Goal: Communication & Community: Share content

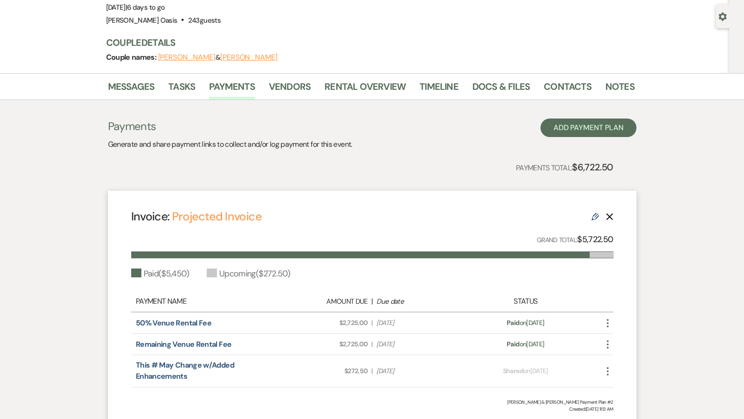
scroll to position [79, 0]
click at [605, 89] on link "Notes" at bounding box center [619, 90] width 29 height 20
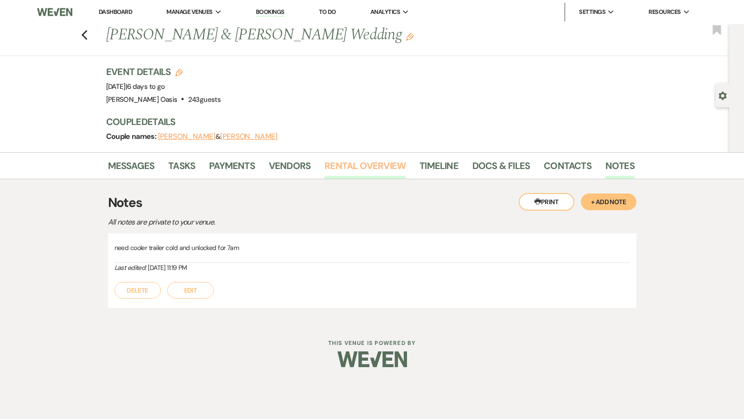
click at [362, 166] on link "Rental Overview" at bounding box center [364, 169] width 81 height 20
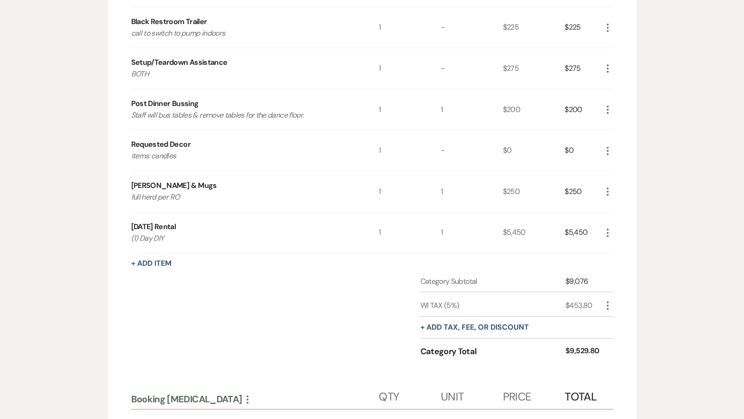
scroll to position [567, 0]
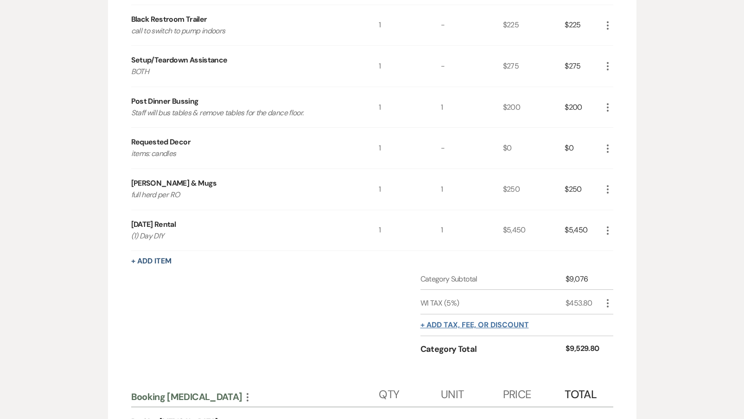
click at [447, 322] on button "+ Add tax, fee, or discount" at bounding box center [474, 325] width 108 height 7
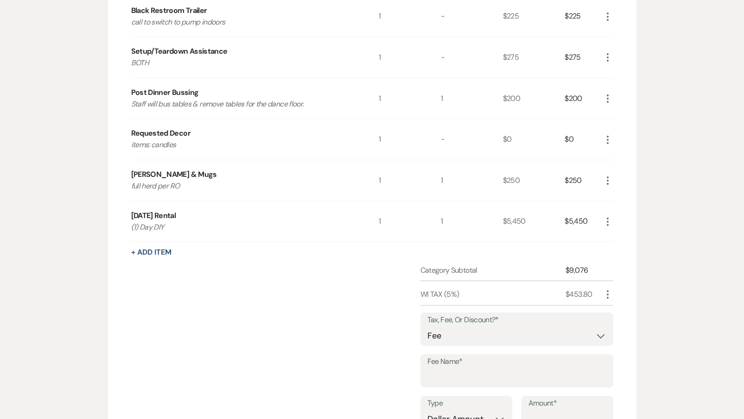
scroll to position [578, 0]
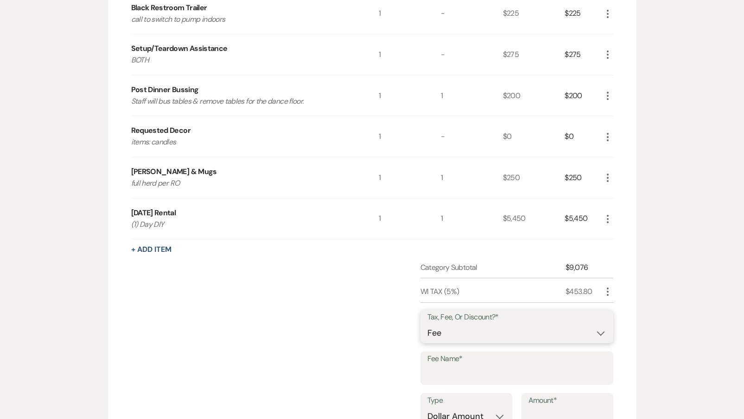
select select "2"
click at [444, 377] on input "Fee Name*" at bounding box center [516, 375] width 179 height 18
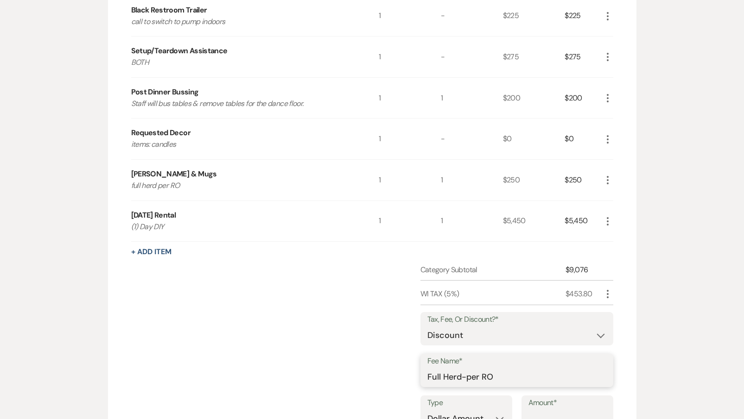
type input "Full Herd-per RO"
click at [534, 410] on input "Amount*" at bounding box center [567, 419] width 78 height 18
type input "150"
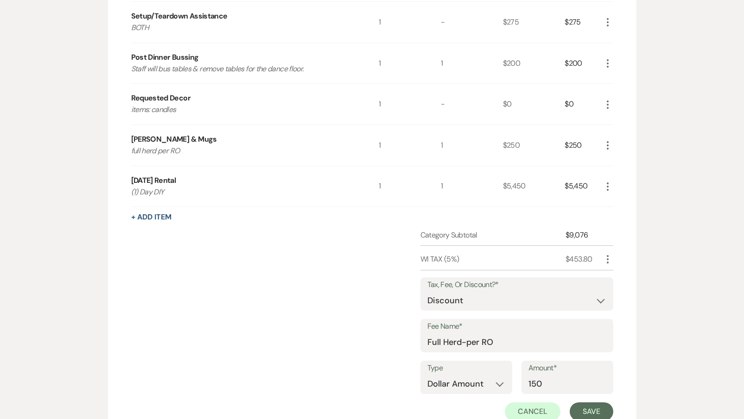
scroll to position [612, 0]
click at [582, 412] on button "Save" at bounding box center [592, 411] width 44 height 19
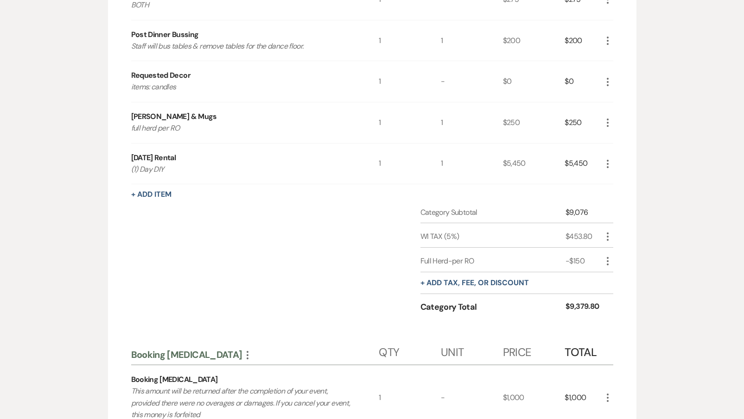
scroll to position [636, 0]
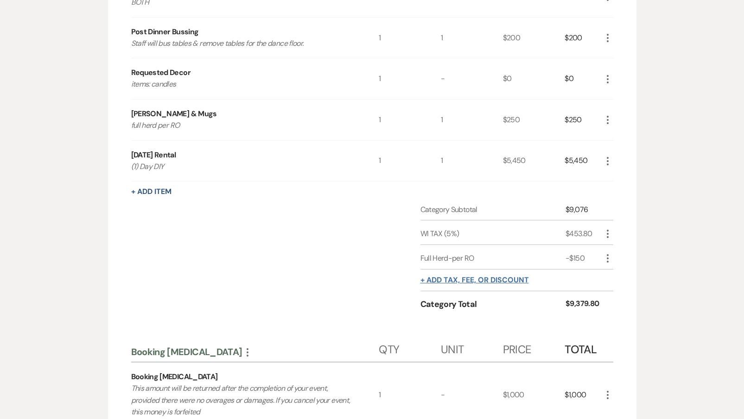
click at [446, 277] on button "+ Add tax, fee, or discount" at bounding box center [474, 280] width 108 height 7
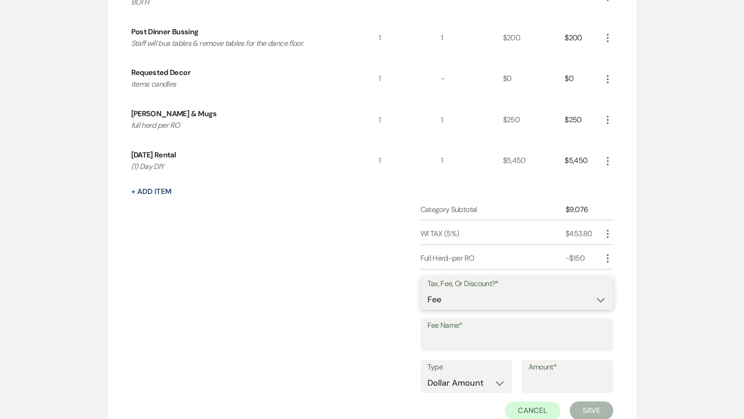
select select "2"
click at [440, 337] on input "Fee Name*" at bounding box center [516, 342] width 179 height 18
type input "Cooler Trailer-per RO"
click at [568, 380] on input "Amount*" at bounding box center [567, 384] width 78 height 18
type input "200.00"
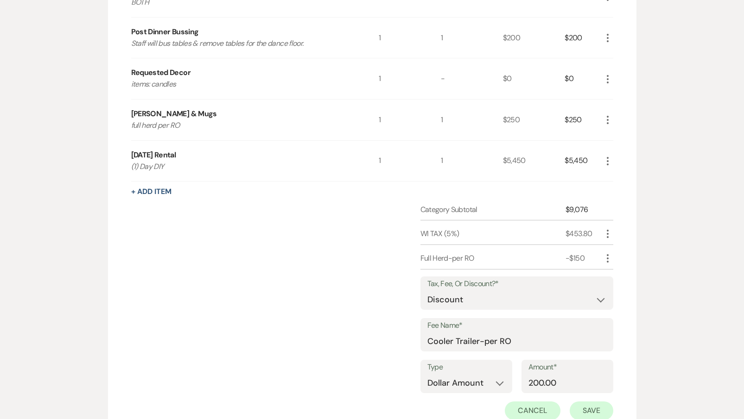
click at [591, 403] on button "Save" at bounding box center [592, 411] width 44 height 19
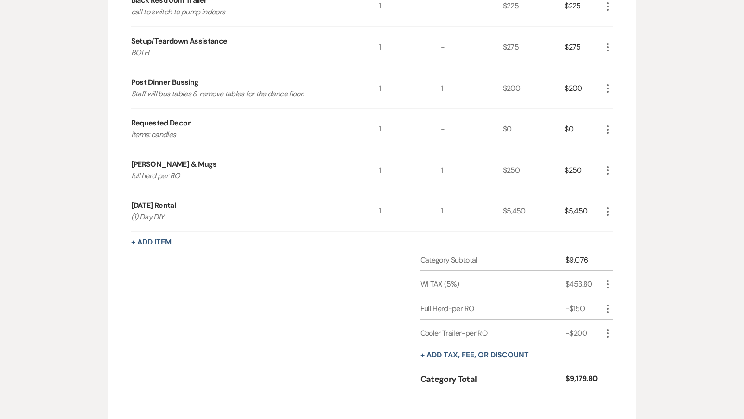
scroll to position [599, 0]
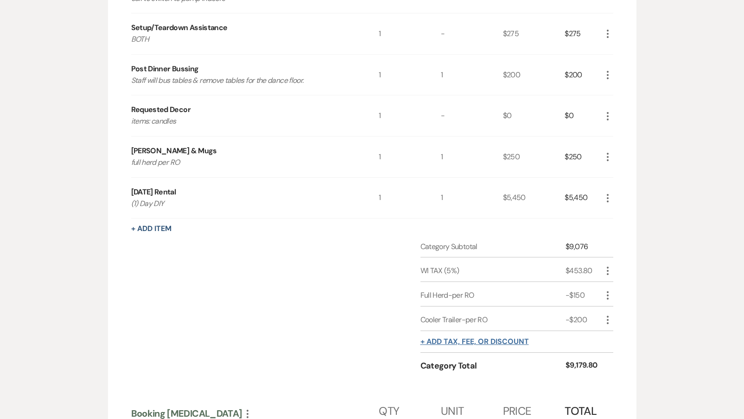
click at [466, 339] on button "+ Add tax, fee, or discount" at bounding box center [474, 341] width 108 height 7
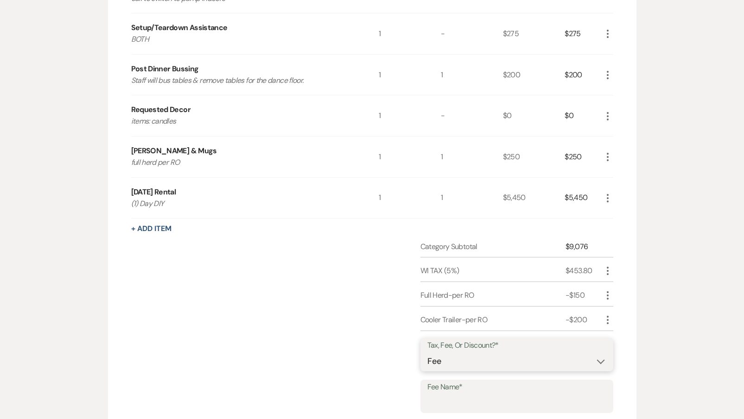
select select "2"
click at [453, 394] on input "Fee Name*" at bounding box center [516, 403] width 179 height 18
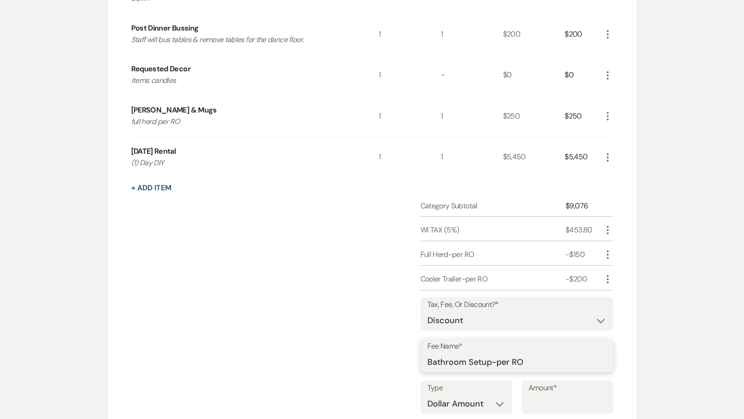
scroll to position [645, 0]
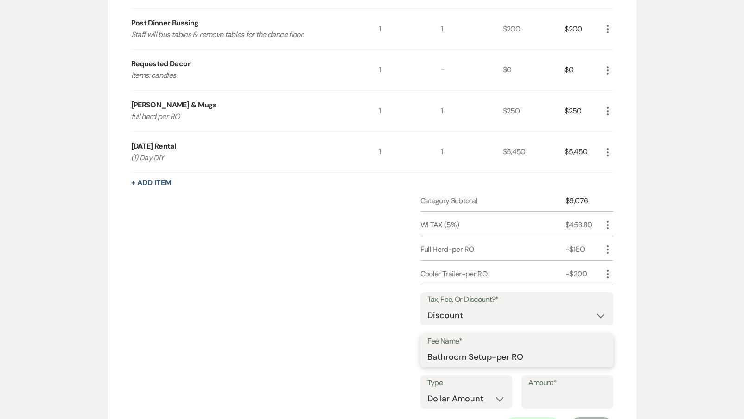
type input "Bathroom Setup-per RO"
click at [532, 383] on label "Amount*" at bounding box center [567, 383] width 78 height 13
click at [532, 390] on input "Amount*" at bounding box center [567, 399] width 78 height 18
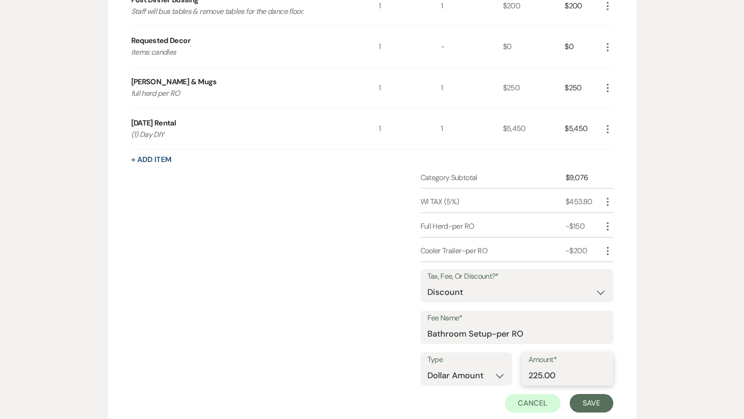
scroll to position [670, 0]
type input "225.00"
click at [593, 401] on button "Save" at bounding box center [592, 402] width 44 height 19
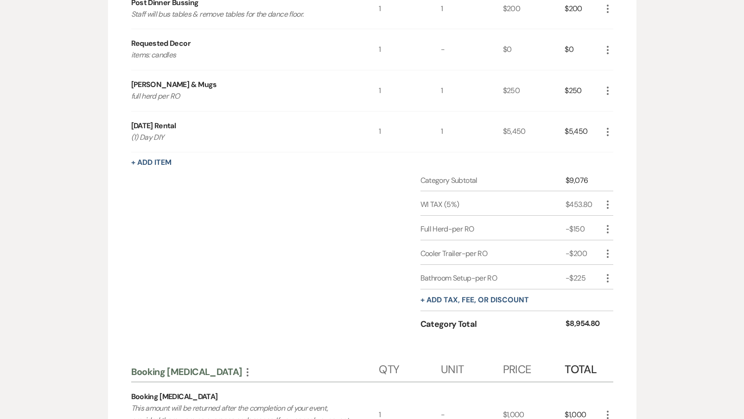
scroll to position [667, 0]
click at [442, 296] on button "+ Add tax, fee, or discount" at bounding box center [474, 299] width 108 height 7
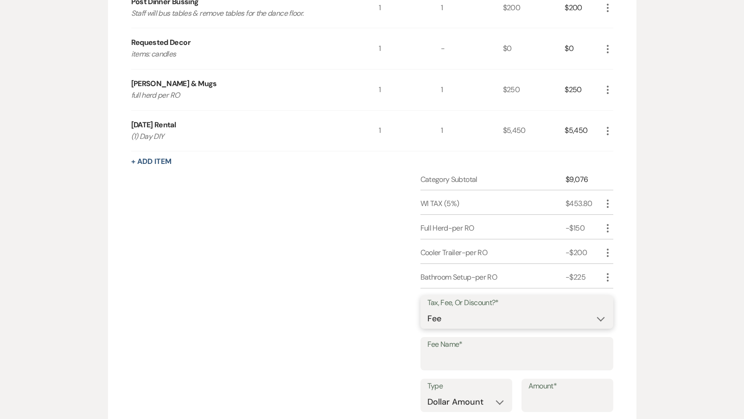
select select "2"
click at [443, 352] on input "Fee Name*" at bounding box center [516, 361] width 179 height 18
type input "(1) Bartender-per RO"
click at [542, 394] on input "Amount*" at bounding box center [567, 403] width 78 height 18
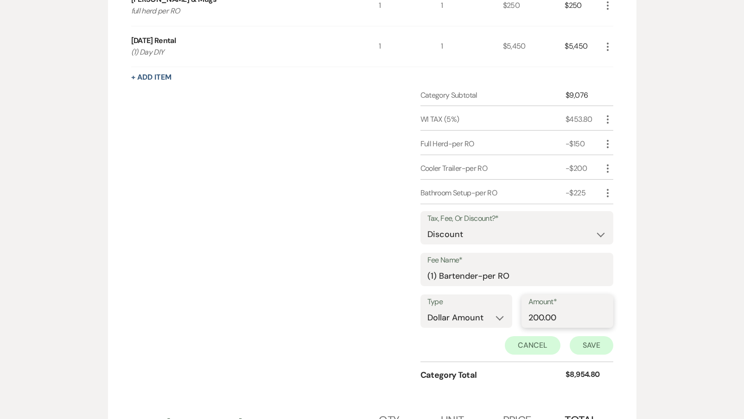
type input "200.00"
click at [596, 341] on button "Save" at bounding box center [592, 346] width 44 height 19
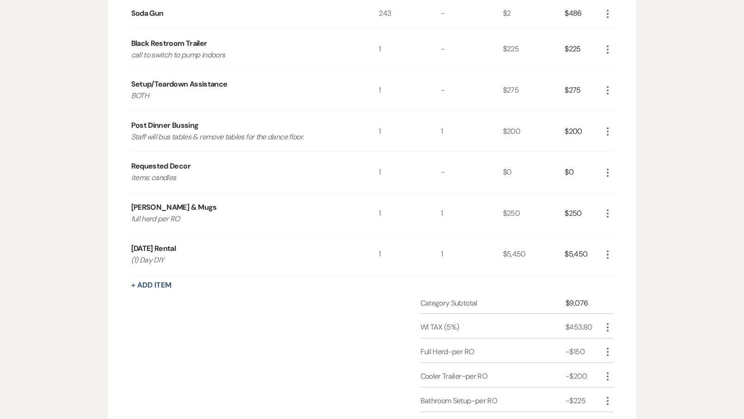
scroll to position [542, 0]
click at [605, 132] on icon "More" at bounding box center [607, 132] width 11 height 11
click at [605, 148] on button "Pencil Edit" at bounding box center [626, 150] width 48 height 15
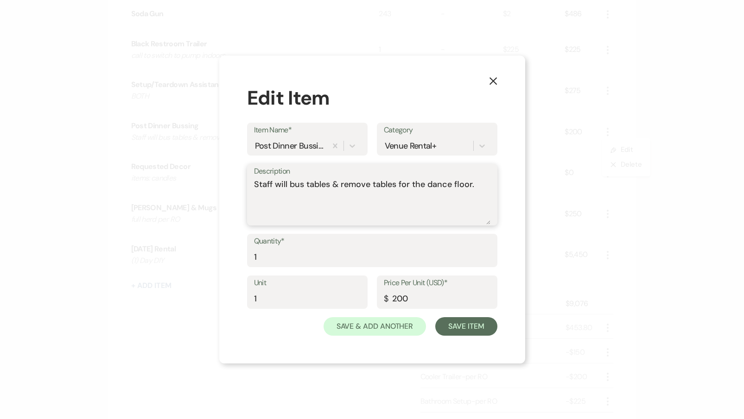
click at [304, 192] on textarea "Staff will bus tables & remove tables for the dance floor." at bounding box center [372, 201] width 236 height 46
click at [256, 186] on textarea "Staff will bus tables & remove tables for the dance floor." at bounding box center [372, 201] width 236 height 46
type textarea "JL Catering doesn't bus. --Staff will bus tables & remove tables for the dance …"
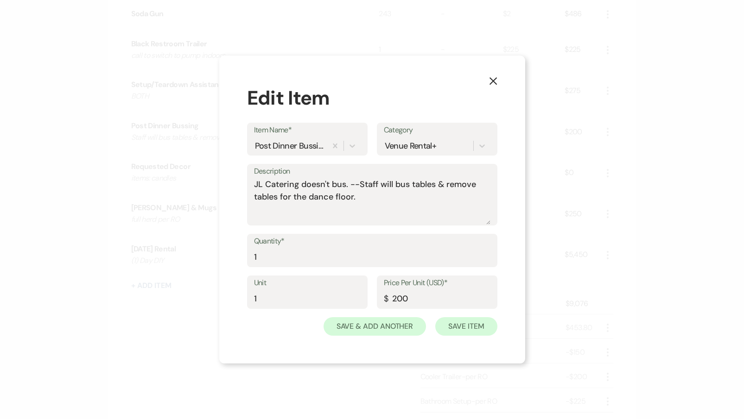
click at [453, 324] on button "Save Item" at bounding box center [466, 327] width 62 height 19
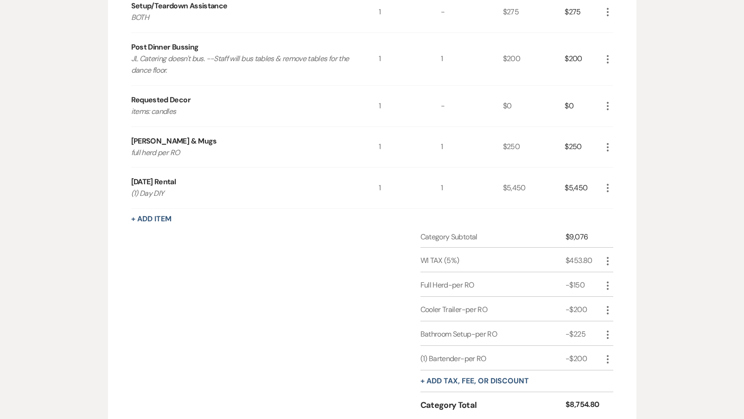
scroll to position [623, 0]
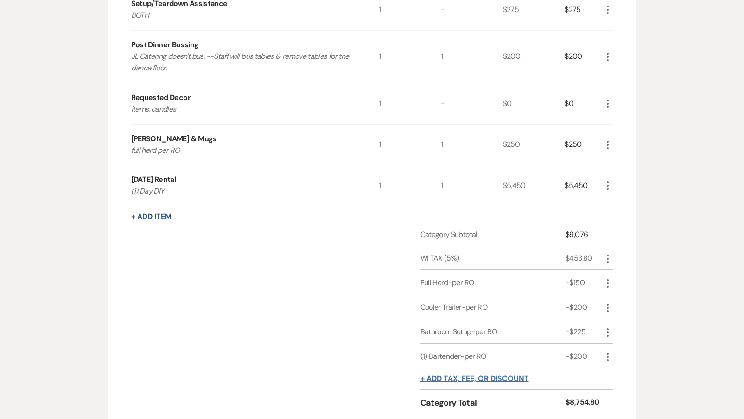
click at [456, 376] on button "+ Add tax, fee, or discount" at bounding box center [474, 378] width 108 height 7
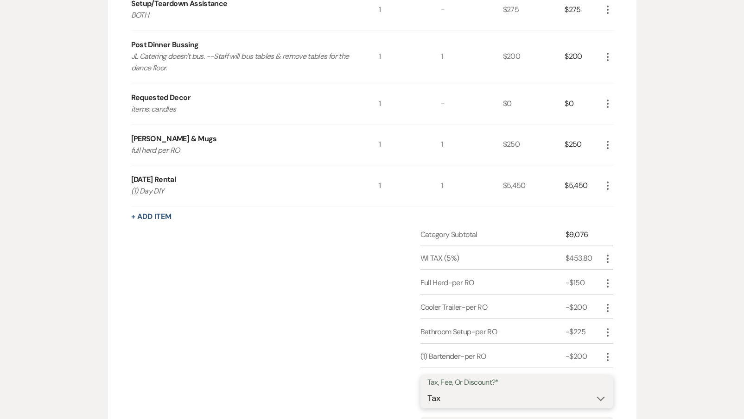
select select "2"
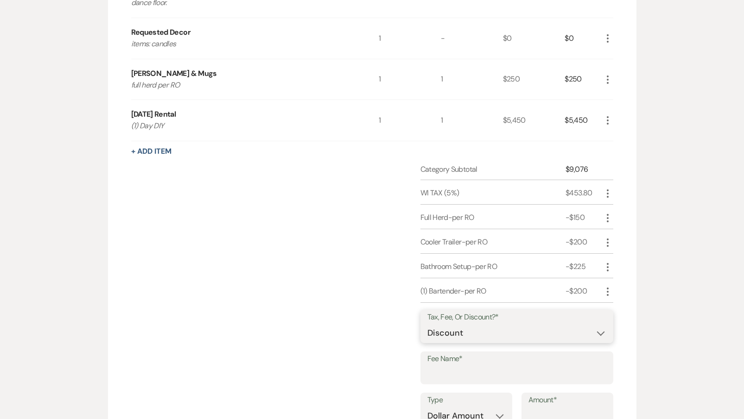
scroll to position [697, 0]
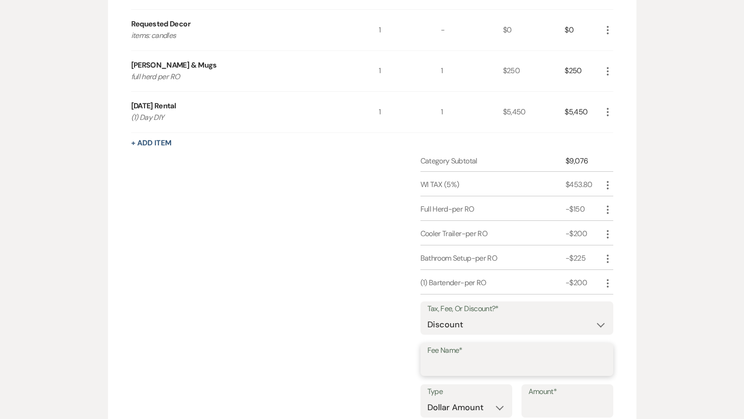
click at [452, 363] on input "Fee Name*" at bounding box center [516, 366] width 179 height 18
click at [458, 360] on input "Bussing-per RO" at bounding box center [516, 366] width 179 height 18
type input "Bussing -per RO"
click at [535, 401] on input "Amount*" at bounding box center [567, 408] width 78 height 18
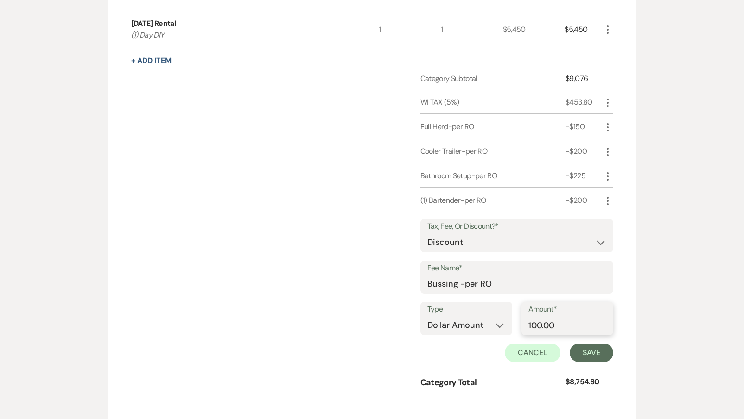
scroll to position [788, 0]
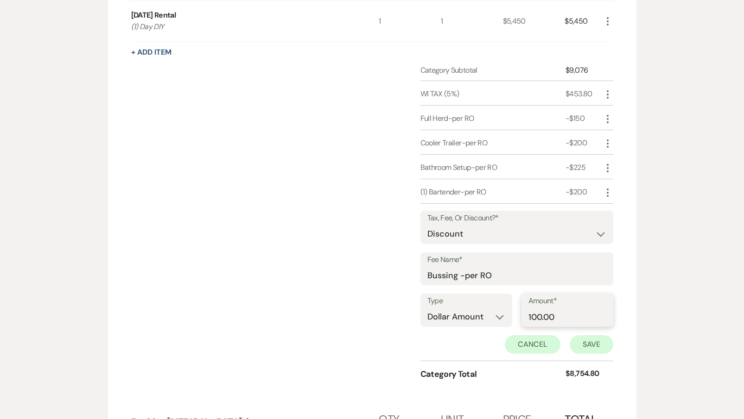
type input "100.00"
click at [586, 346] on button "Save" at bounding box center [592, 345] width 44 height 19
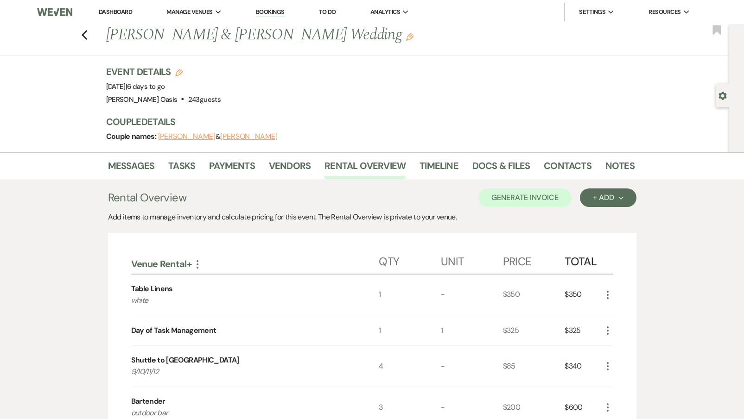
scroll to position [0, 0]
click at [507, 194] on button "Generate Invoice" at bounding box center [524, 198] width 93 height 19
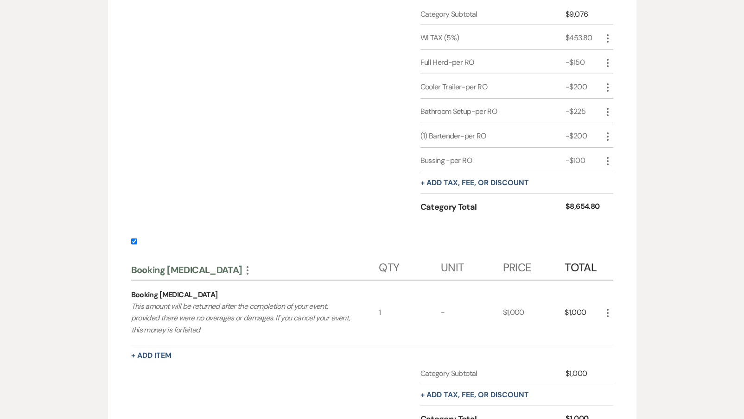
scroll to position [852, 0]
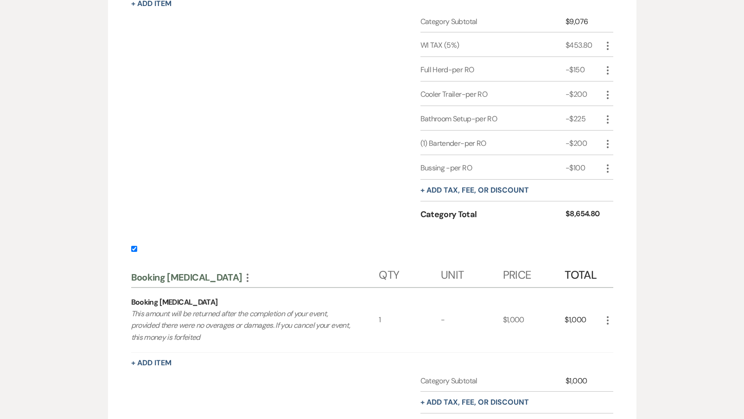
click at [133, 248] on input "checkbox" at bounding box center [134, 249] width 6 height 6
checkbox input "false"
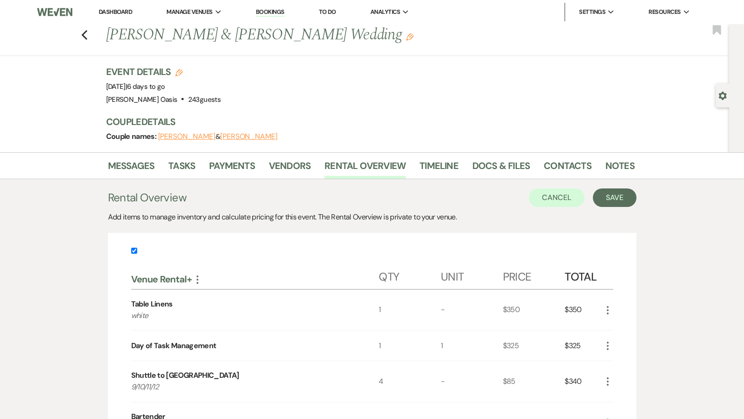
scroll to position [0, 0]
click at [606, 200] on button "Save" at bounding box center [615, 198] width 44 height 19
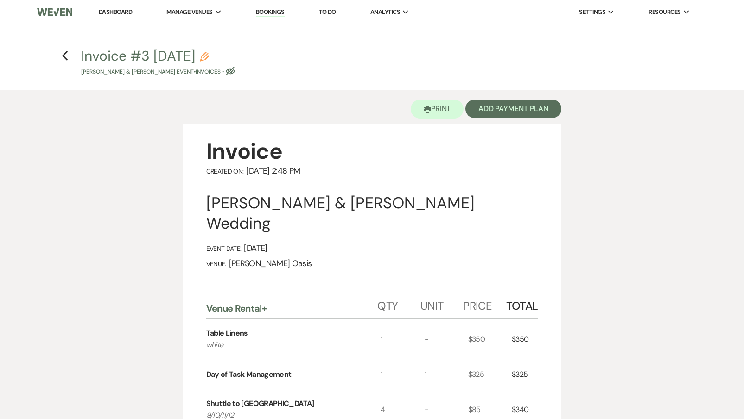
click at [209, 55] on icon "Pencil" at bounding box center [204, 56] width 9 height 9
select select "22"
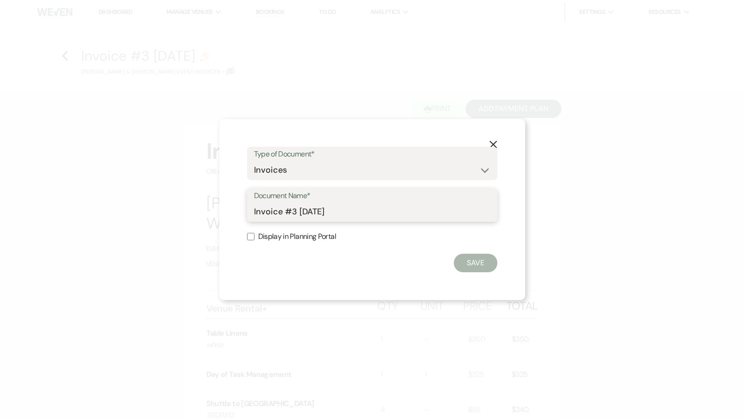
drag, startPoint x: 346, startPoint y: 215, endPoint x: 183, endPoint y: 207, distance: 163.3
click at [183, 207] on div "X Type of Document* Special Event Insurance Vendor Certificate of Insurance Con…" at bounding box center [372, 209] width 744 height 419
type input "Final Invoice"
click at [468, 262] on button "Save" at bounding box center [476, 263] width 44 height 19
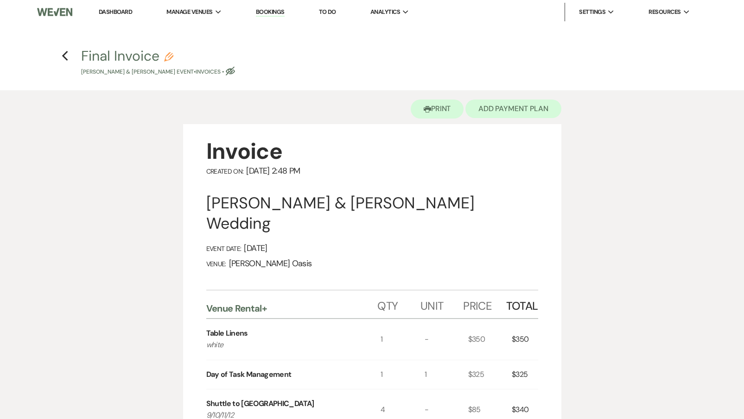
click at [489, 114] on button "Add Payment Plan" at bounding box center [513, 109] width 96 height 19
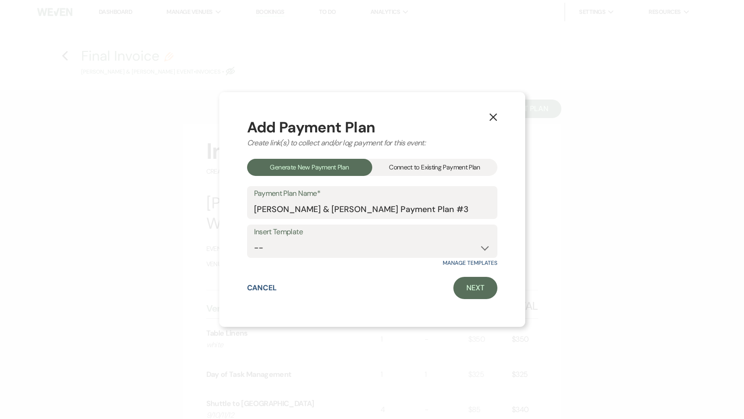
click at [426, 159] on div "Connect to Existing Payment Plan" at bounding box center [434, 167] width 125 height 17
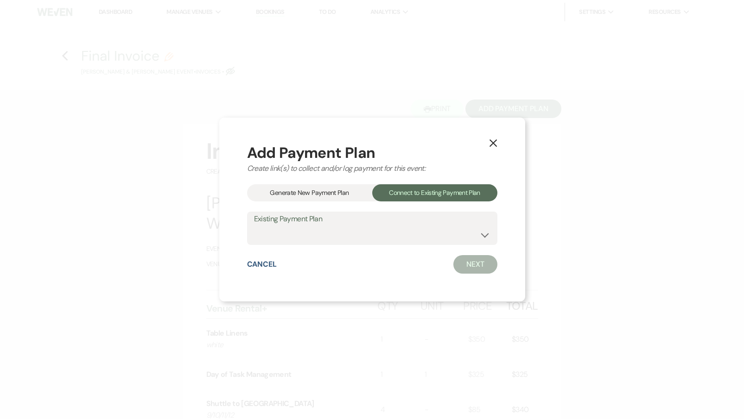
click at [416, 223] on label "Existing Payment Plan" at bounding box center [372, 219] width 236 height 13
select select "7924"
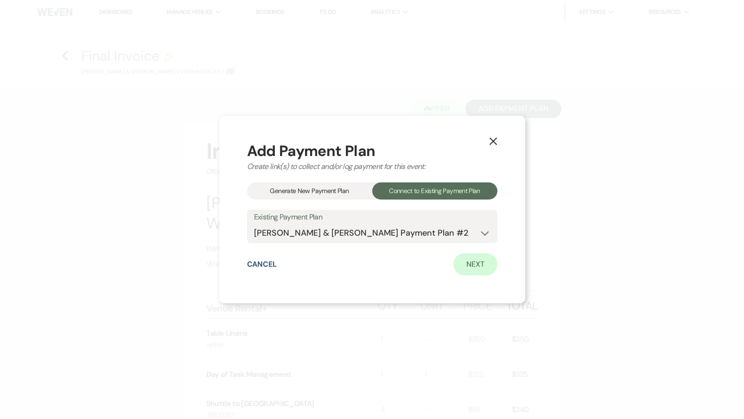
click at [470, 266] on link "Next" at bounding box center [475, 265] width 44 height 22
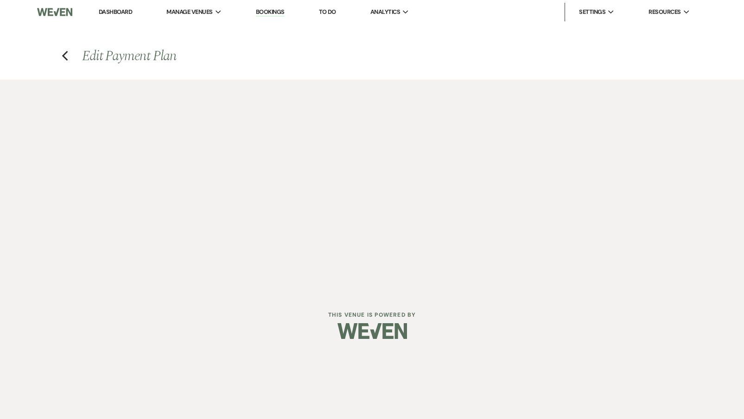
select select "28083"
select select "1"
select select "true"
select select "1"
select select "true"
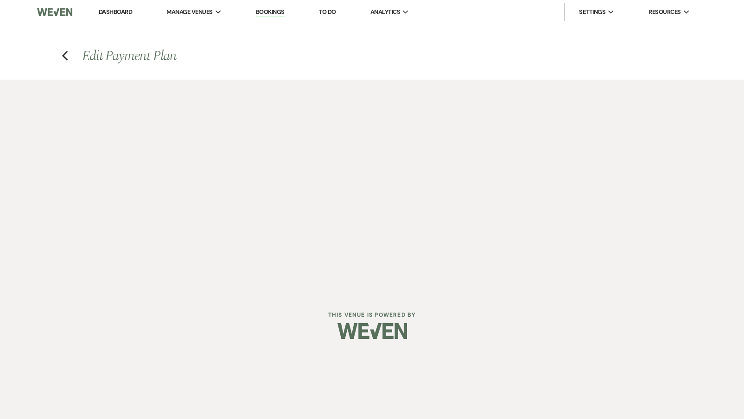
select select "2"
select select "flat"
select select "true"
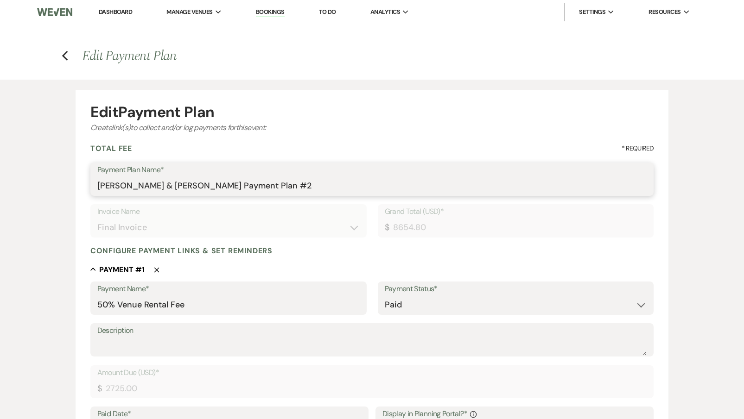
drag, startPoint x: 288, startPoint y: 185, endPoint x: 22, endPoint y: 173, distance: 266.3
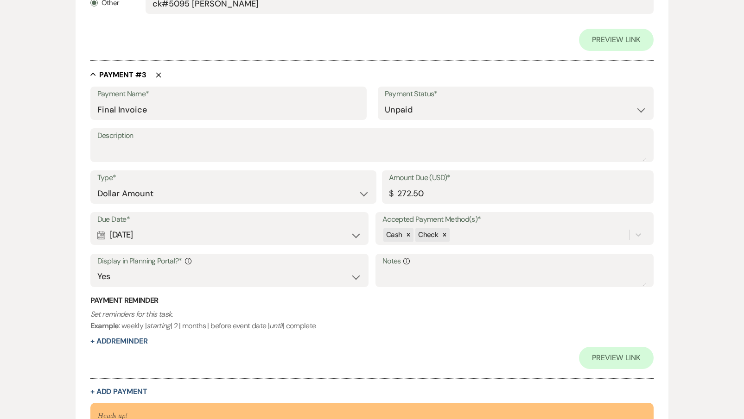
scroll to position [917, 0]
type input "Venue Rental+"
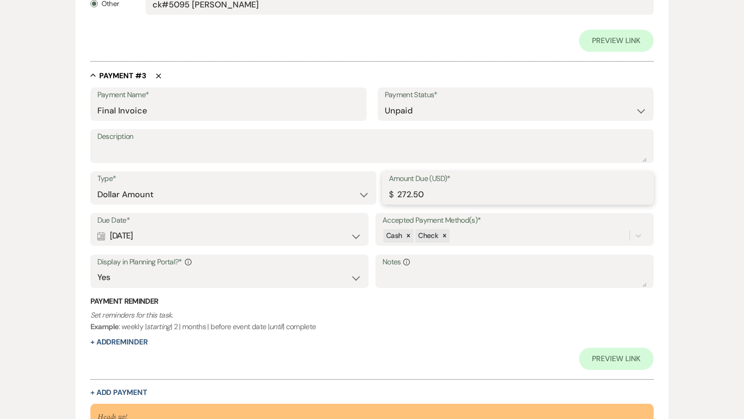
drag, startPoint x: 433, startPoint y: 189, endPoint x: 337, endPoint y: 182, distance: 96.7
click at [337, 182] on div "Type* Dollar Amount Percentage of Grand Total Amount Due (USD)* $ 272.50" at bounding box center [372, 193] width 564 height 42
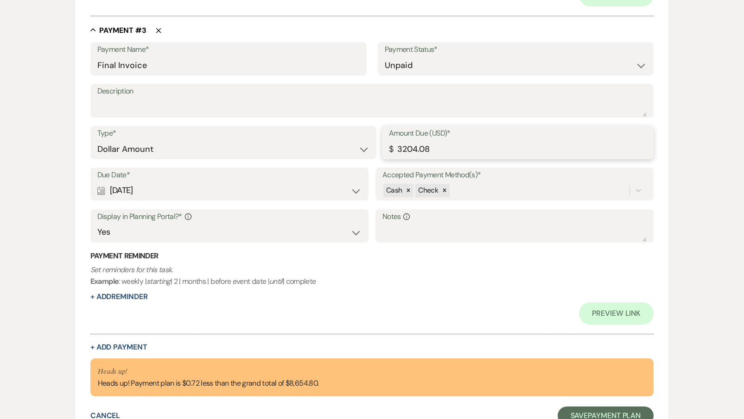
scroll to position [971, 0]
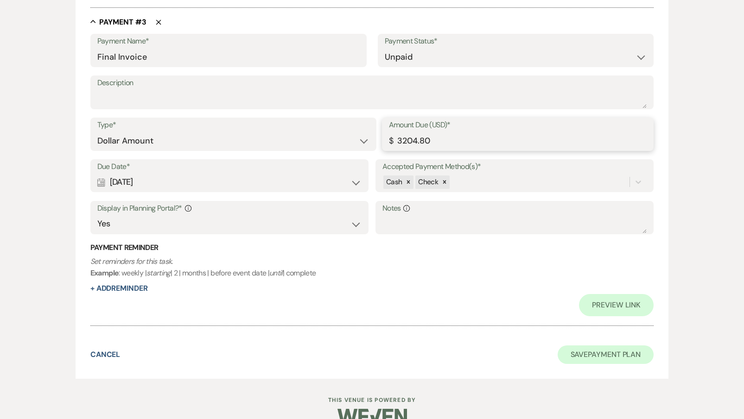
type input "3204.80"
click at [625, 353] on button "Save Payment Plan" at bounding box center [606, 355] width 96 height 19
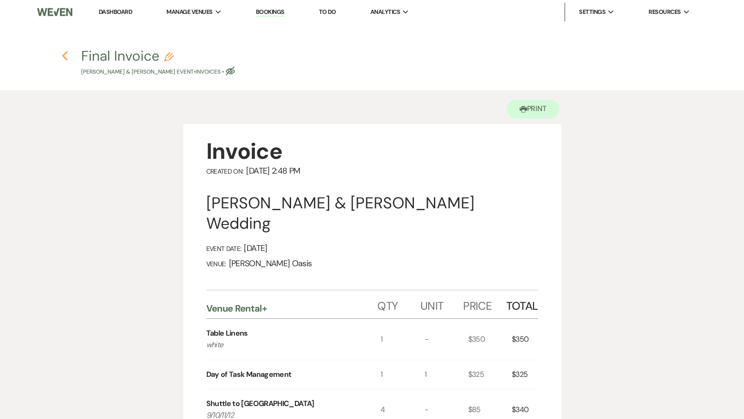
click at [66, 56] on icon "Previous" at bounding box center [65, 56] width 7 height 11
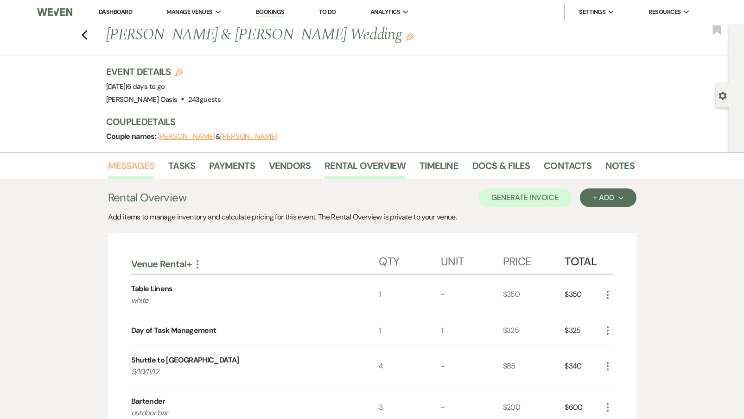
click at [130, 167] on link "Messages" at bounding box center [131, 169] width 47 height 20
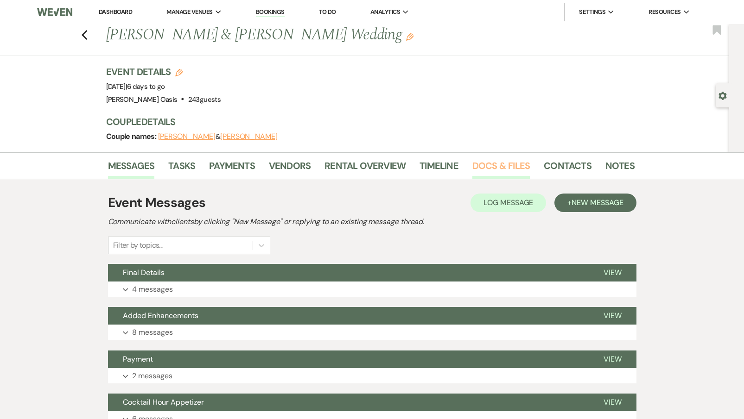
click at [494, 164] on link "Docs & Files" at bounding box center [500, 169] width 57 height 20
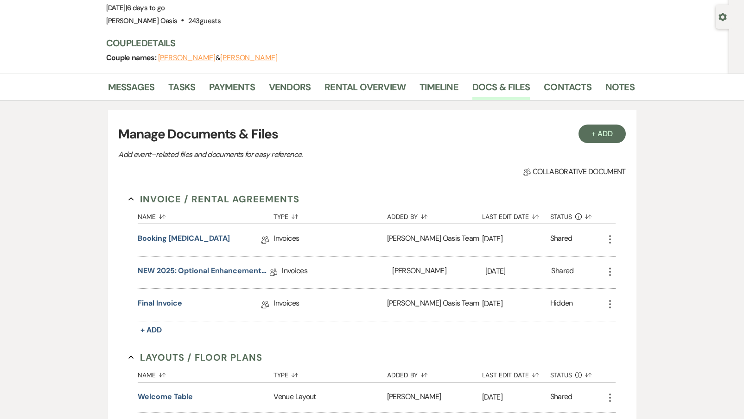
scroll to position [81, 0]
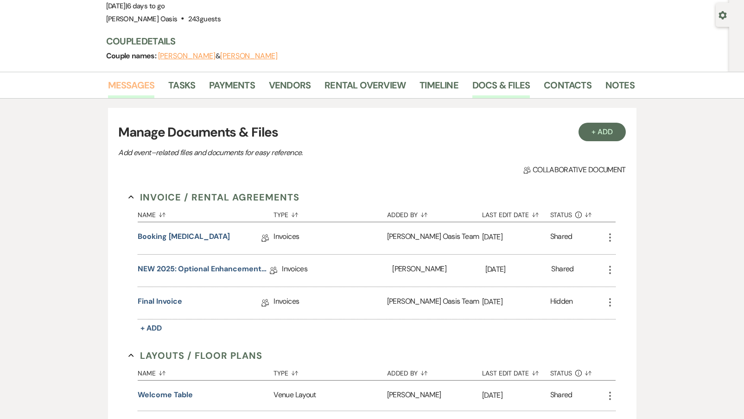
click at [142, 89] on link "Messages" at bounding box center [131, 88] width 47 height 20
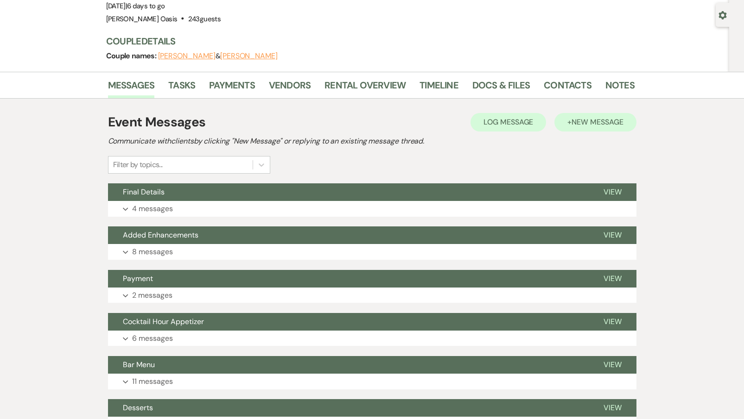
click at [610, 131] on button "+ New Message" at bounding box center [595, 122] width 82 height 19
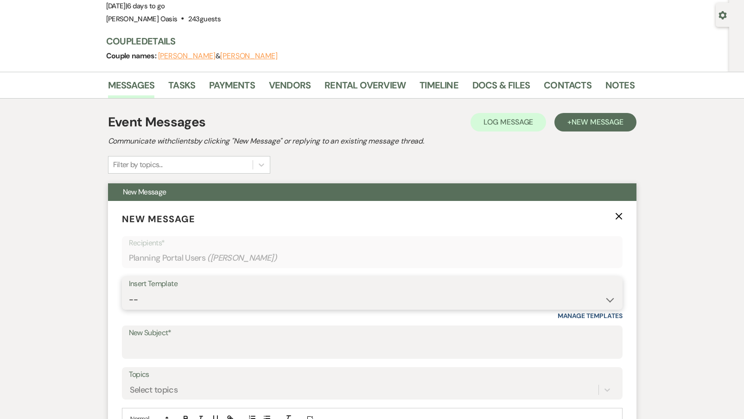
select select "5782"
type input "Final Invoice"
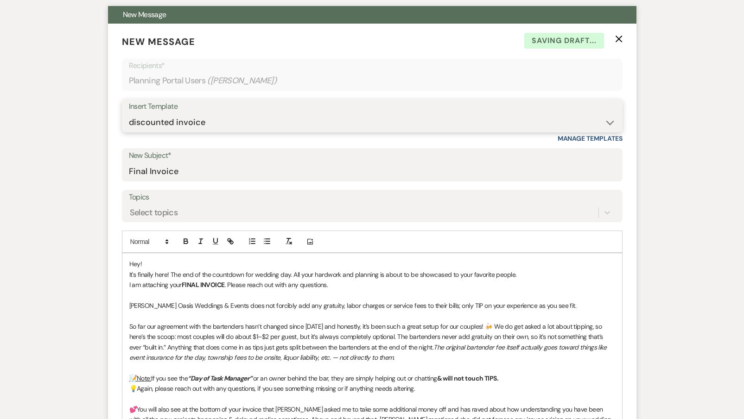
scroll to position [259, 0]
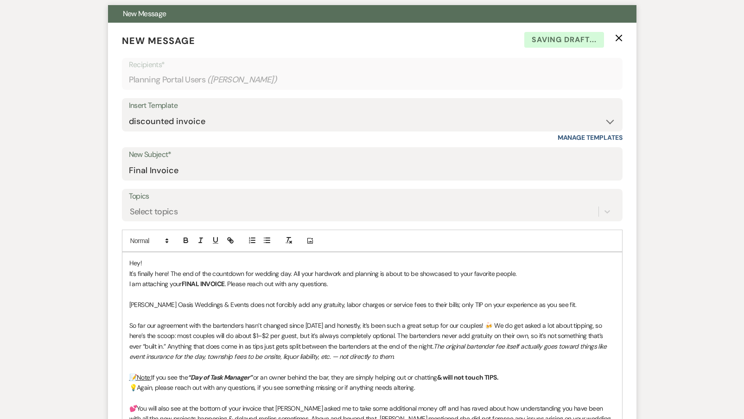
click at [149, 259] on p "Hey!" at bounding box center [372, 263] width 486 height 10
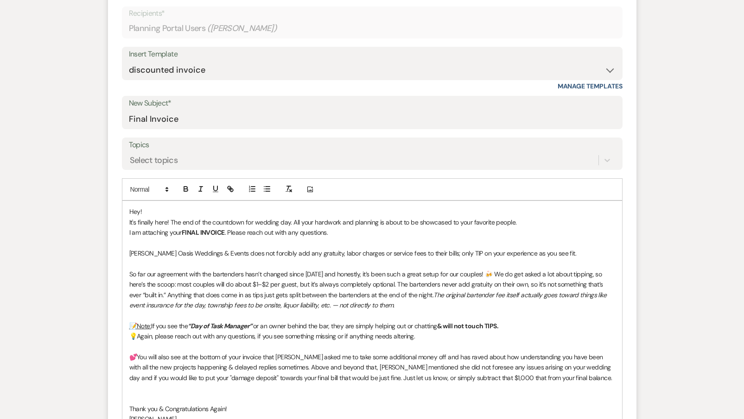
scroll to position [311, 0]
click at [354, 227] on p "I am attaching your FINAL INVOICE . Please reach out with any questions." at bounding box center [372, 232] width 486 height 10
click at [559, 374] on p "💕You will also see at the bottom of your invoice that [PERSON_NAME] asked me to…" at bounding box center [372, 367] width 486 height 31
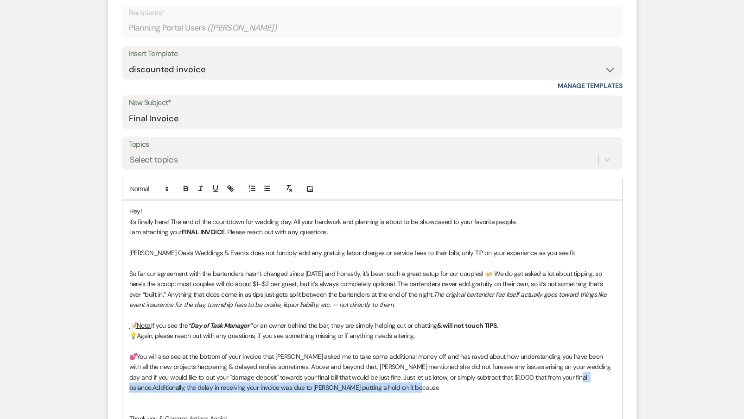
drag, startPoint x: 552, startPoint y: 372, endPoint x: 558, endPoint y: 385, distance: 14.5
click at [558, 385] on p "💕You will also see at the bottom of your invoice that [PERSON_NAME] asked me to…" at bounding box center [372, 373] width 486 height 42
copy p "💕You will also see at the bottom of your invoice that [PERSON_NAME] asked me to…"
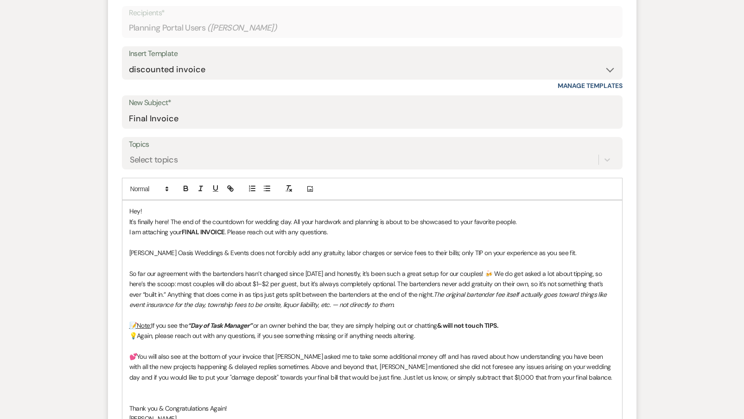
click at [138, 353] on span "💕You will also see at the bottom of your invoice that [PERSON_NAME] asked me to…" at bounding box center [370, 367] width 483 height 29
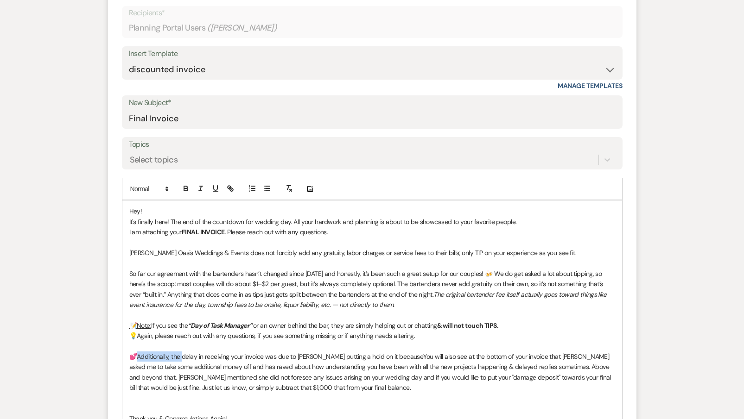
drag, startPoint x: 182, startPoint y: 350, endPoint x: 138, endPoint y: 350, distance: 44.0
click at [138, 352] on p "💕 Additionally, the delay in receiving your invoice was due to [PERSON_NAME] pu…" at bounding box center [372, 373] width 486 height 42
click at [140, 353] on span "💕The" at bounding box center [138, 357] width 18 height 8
click at [366, 353] on span "You will also see at the bottom of your invoice that [PERSON_NAME] asked me to …" at bounding box center [370, 372] width 483 height 39
click at [340, 352] on p "💕The delay in receiving your invoice was due to [PERSON_NAME] putting a hold on…" at bounding box center [372, 373] width 486 height 42
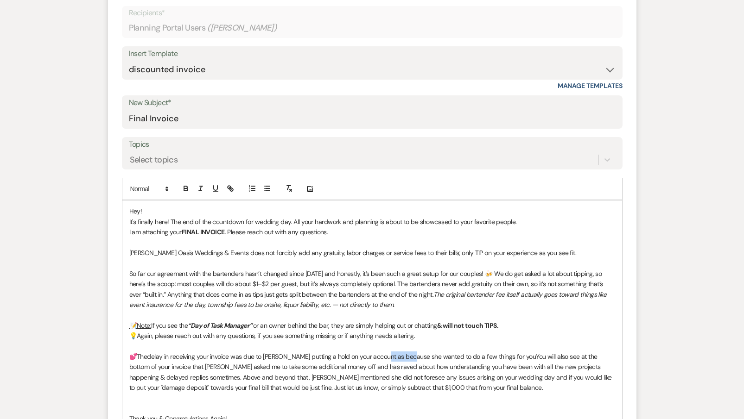
drag, startPoint x: 407, startPoint y: 353, endPoint x: 381, endPoint y: 352, distance: 26.9
click at [381, 352] on p "💕The delay in receiving your invoice was due to [PERSON_NAME] putting a hold on…" at bounding box center [372, 373] width 486 height 42
click at [483, 353] on span "You will also see at the bottom of your invoice that [PERSON_NAME] asked me to …" at bounding box center [372, 372] width 487 height 39
drag, startPoint x: 262, startPoint y: 362, endPoint x: 177, endPoint y: 362, distance: 85.8
click at [177, 362] on span "ou will also see at the bottom of your invoice that [PERSON_NAME] asked me to t…" at bounding box center [371, 372] width 484 height 39
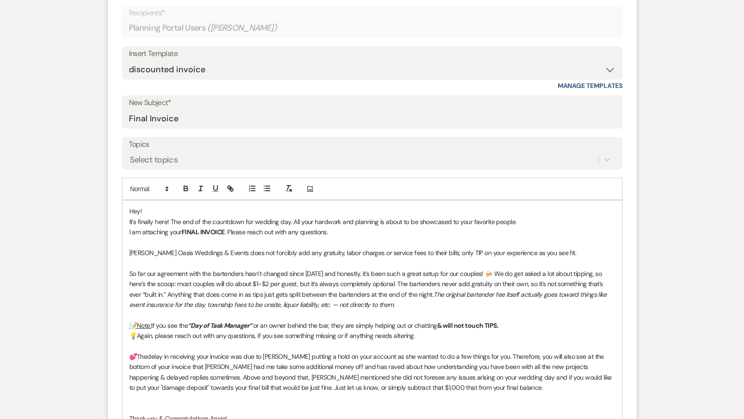
click at [308, 363] on span "ou will also see at the bottom of your invoice that [PERSON_NAME] had me take s…" at bounding box center [371, 372] width 484 height 39
drag, startPoint x: 365, startPoint y: 362, endPoint x: 315, endPoint y: 362, distance: 50.1
click at [315, 362] on p "💕The delay in receiving your invoice was due to [PERSON_NAME] putting a hold on…" at bounding box center [372, 373] width 486 height 42
click at [384, 378] on p "💕The delay in receiving your invoice was due to [PERSON_NAME] putting a hold on…" at bounding box center [372, 373] width 486 height 42
click at [512, 386] on p "💕The delay in receiving your invoice was due to [PERSON_NAME] putting a hold on…" at bounding box center [372, 373] width 486 height 42
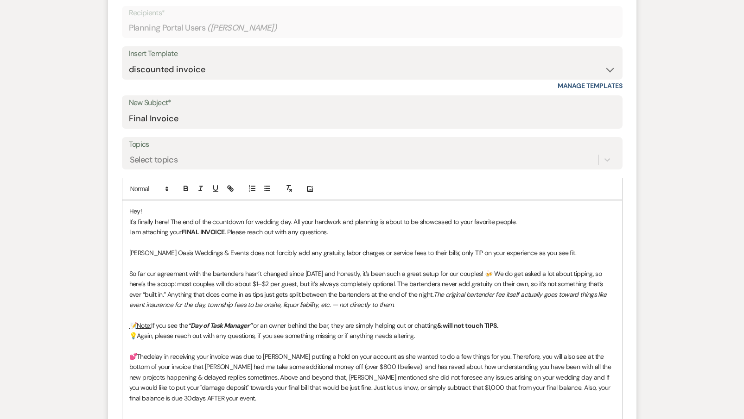
click at [539, 381] on p "💕The delay in receiving your invoice was due to [PERSON_NAME] putting a hold on…" at bounding box center [372, 378] width 486 height 52
click at [231, 392] on p "💕The delay in receiving your invoice was due to [PERSON_NAME] putting a hold on…" at bounding box center [372, 378] width 486 height 52
click at [331, 396] on p "💕The delay in receiving your invoice was due to [PERSON_NAME] putting a hold on…" at bounding box center [372, 378] width 486 height 52
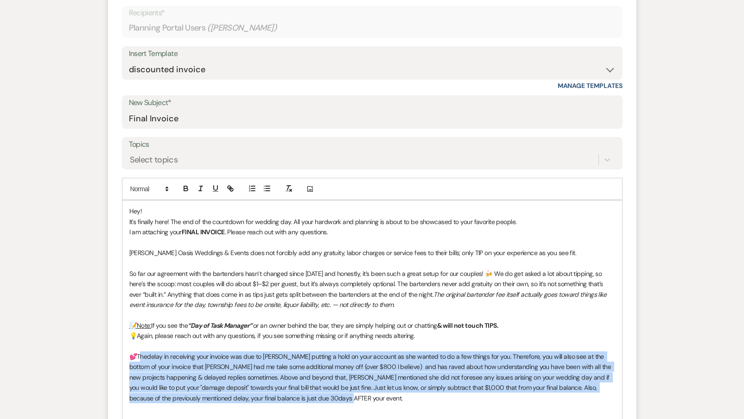
drag, startPoint x: 338, startPoint y: 392, endPoint x: 140, endPoint y: 350, distance: 202.6
click at [140, 352] on p "💕The delay in receiving your invoice was due to [PERSON_NAME] putting a hold on…" at bounding box center [372, 378] width 486 height 52
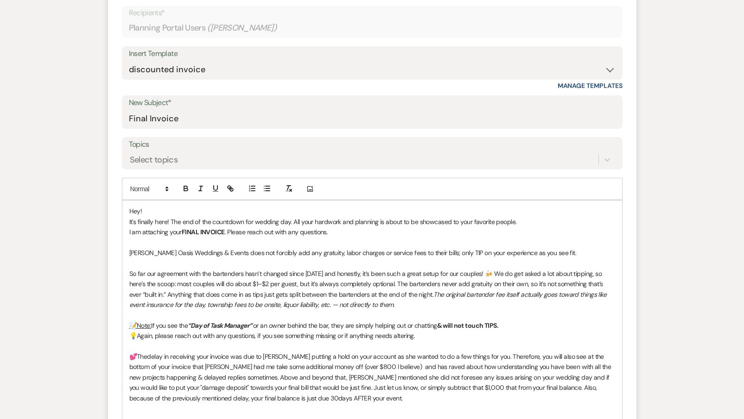
click at [234, 353] on p "💕The delay in receiving your invoice was due to [PERSON_NAME] putting a hold on…" at bounding box center [372, 378] width 486 height 52
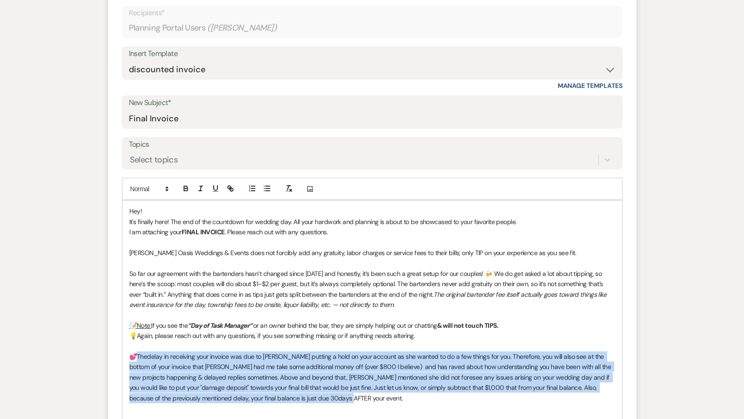
drag, startPoint x: 333, startPoint y: 394, endPoint x: 139, endPoint y: 353, distance: 198.6
click at [139, 354] on p "💕The delay in receiving your invoice was due to [PERSON_NAME] putting a hold on…" at bounding box center [372, 378] width 486 height 52
copy p "he delay in receiving your invoice was due to [PERSON_NAME] putting a hold on y…"
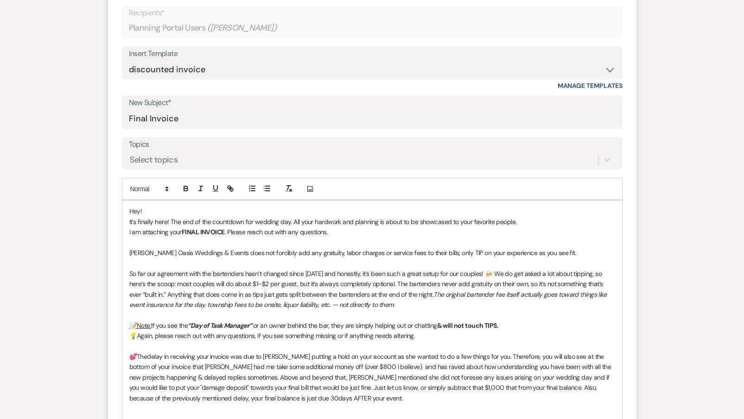
click at [236, 303] on em "The original bartender fee itself actually goes toward things like event insura…" at bounding box center [368, 300] width 479 height 19
drag, startPoint x: 165, startPoint y: 352, endPoint x: 140, endPoint y: 348, distance: 24.8
click at [140, 352] on p "💕The delay in receiving your invoice was due to [PERSON_NAME] putting a hold on…" at bounding box center [372, 378] width 486 height 52
click at [353, 300] on em "The original bartender fee itself actually goes toward things like event insura…" at bounding box center [368, 300] width 479 height 19
click at [238, 352] on p "💕One more thing I want to note. The in receiving your invoice was due to [PERSO…" at bounding box center [372, 378] width 486 height 52
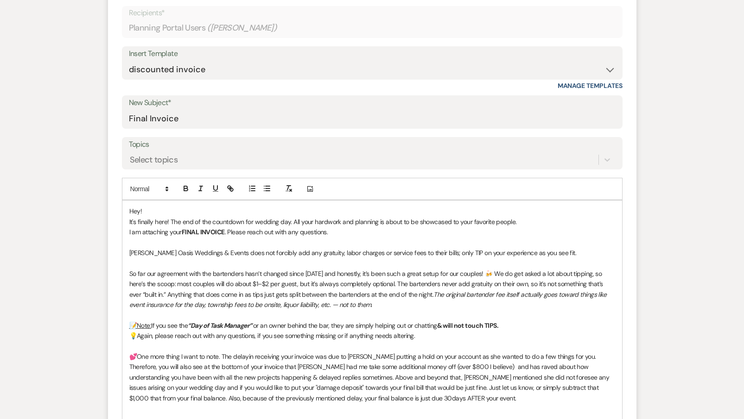
click at [569, 352] on p "💕One more thing I want to note. The delay in receiving your invoice was due to …" at bounding box center [372, 378] width 486 height 52
drag, startPoint x: 256, startPoint y: 362, endPoint x: 146, endPoint y: 358, distance: 109.9
click at [146, 360] on p "💕One more thing I want to note. The delay in receiving your invoice was due to …" at bounding box center [372, 378] width 486 height 52
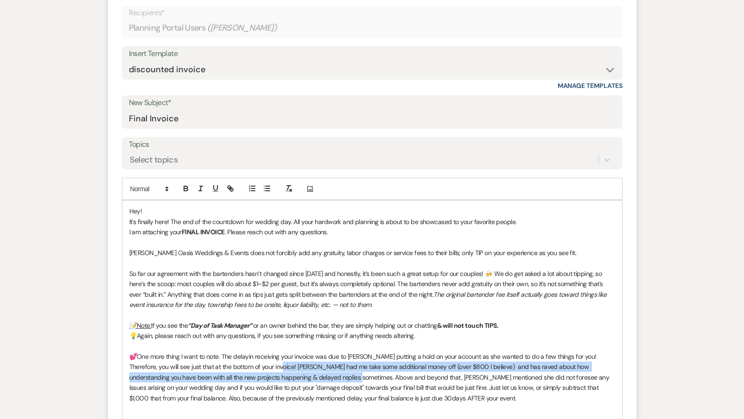
drag, startPoint x: 311, startPoint y: 374, endPoint x: 256, endPoint y: 359, distance: 56.2
click at [256, 359] on p "💕One more thing I want to note. The delay in receiving your invoice was due to …" at bounding box center [372, 378] width 486 height 52
click at [202, 186] on line "button" at bounding box center [201, 186] width 3 height 0
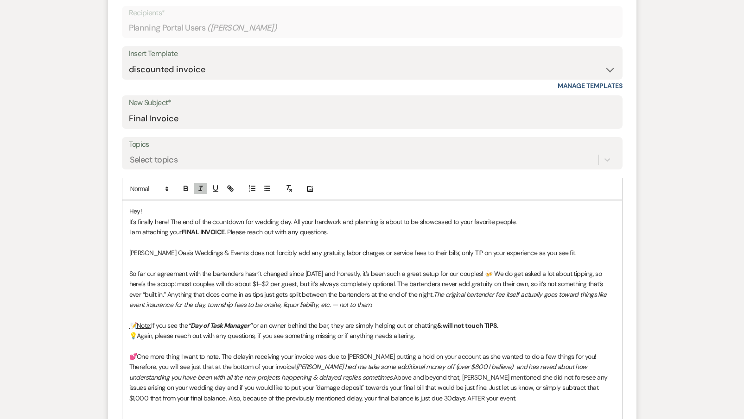
click at [336, 356] on p "💕One more thing I want to note. The delay in receiving your invoice was due to …" at bounding box center [372, 378] width 486 height 52
drag, startPoint x: 388, startPoint y: 361, endPoint x: 300, endPoint y: 362, distance: 88.5
click at [300, 363] on em "[PERSON_NAME] had me take some additional money off (over $800 I believe) and h…" at bounding box center [359, 372] width 460 height 19
drag, startPoint x: 300, startPoint y: 362, endPoint x: 279, endPoint y: 362, distance: 21.8
click at [279, 363] on em "[PERSON_NAME] had me discount several things for you (over $800 I believe) and …" at bounding box center [357, 372] width 457 height 19
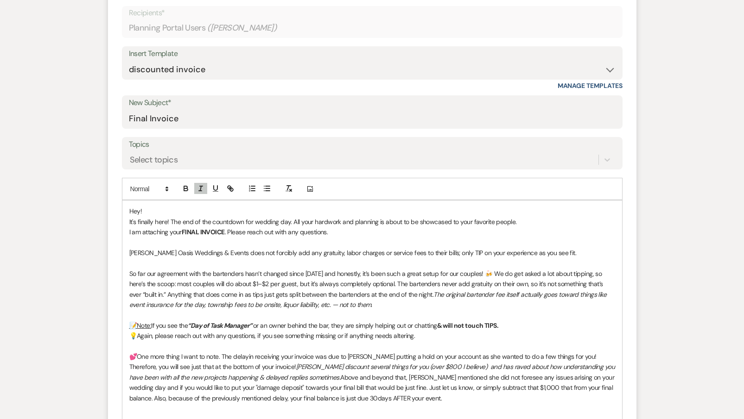
click at [304, 363] on em "[PERSON_NAME] discount several things for you (over $800 I believe) and has rav…" at bounding box center [372, 372] width 487 height 19
drag, startPoint x: 311, startPoint y: 362, endPoint x: 279, endPoint y: 362, distance: 32.4
click at [279, 363] on em "[PERSON_NAME] discounted several things for you (over $800 I believe) and has r…" at bounding box center [370, 372] width 483 height 19
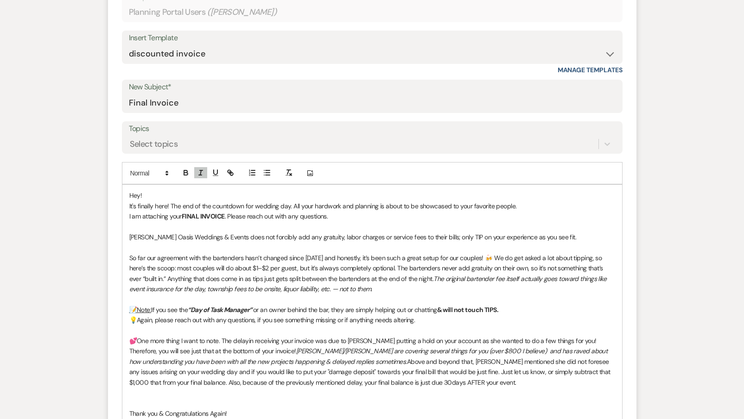
scroll to position [327, 0]
click at [409, 378] on p "💕One more thing I want to note. The delay in receiving your invoice was due to …" at bounding box center [372, 362] width 486 height 52
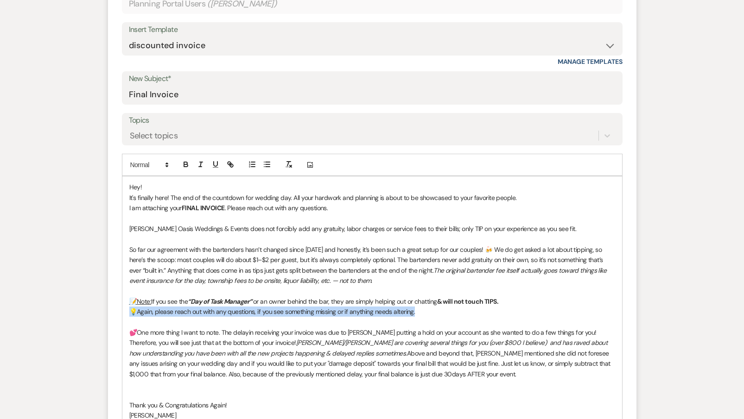
drag, startPoint x: 428, startPoint y: 307, endPoint x: 129, endPoint y: 305, distance: 299.4
click at [129, 307] on p "💡Again, please reach out with any questions, if you see something missing or if…" at bounding box center [372, 312] width 486 height 10
copy p "💡Again, please reach out with any questions, if you see something missing or if…"
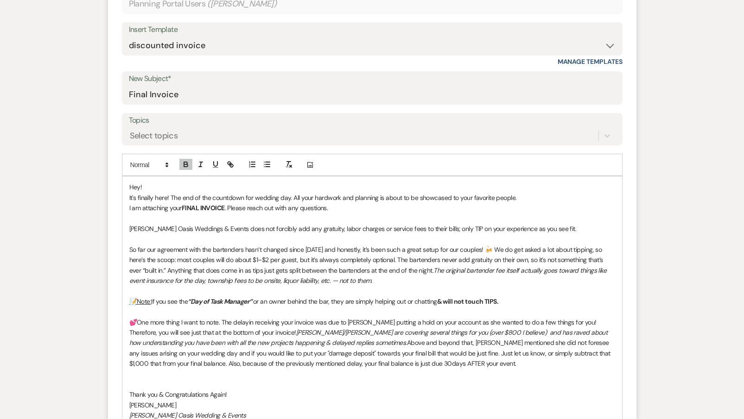
click at [131, 372] on p at bounding box center [372, 374] width 486 height 10
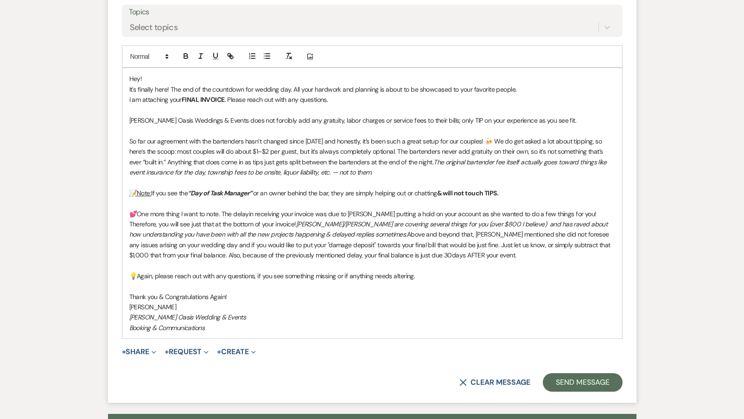
scroll to position [445, 0]
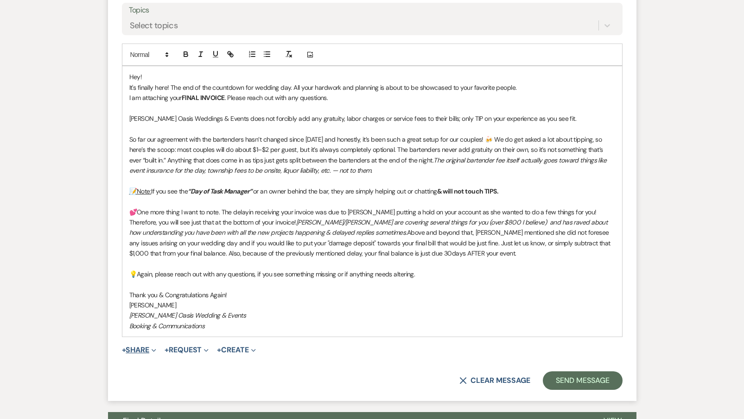
click at [146, 347] on button "+ Share Expand" at bounding box center [139, 350] width 35 height 7
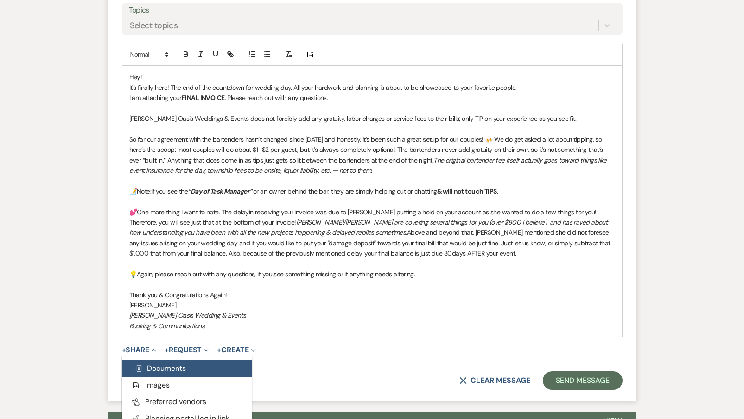
click at [153, 368] on button "Doc Upload Documents" at bounding box center [187, 369] width 130 height 17
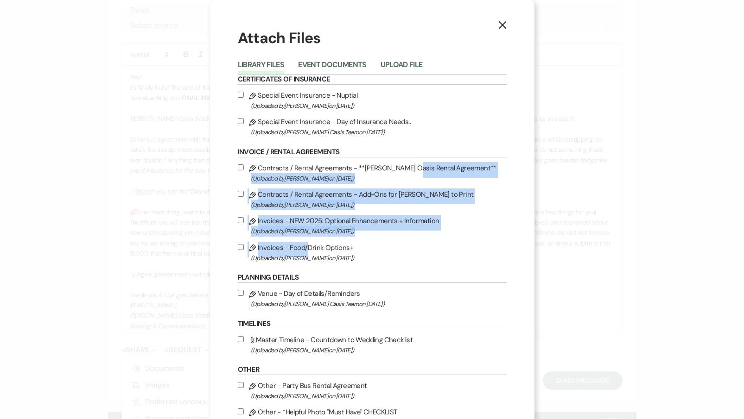
drag, startPoint x: 305, startPoint y: 254, endPoint x: 362, endPoint y: 16, distance: 244.6
click at [376, 46] on div "Attach Files Library Files Event Documents Upload File Certificates of Insuranc…" at bounding box center [372, 425] width 269 height 794
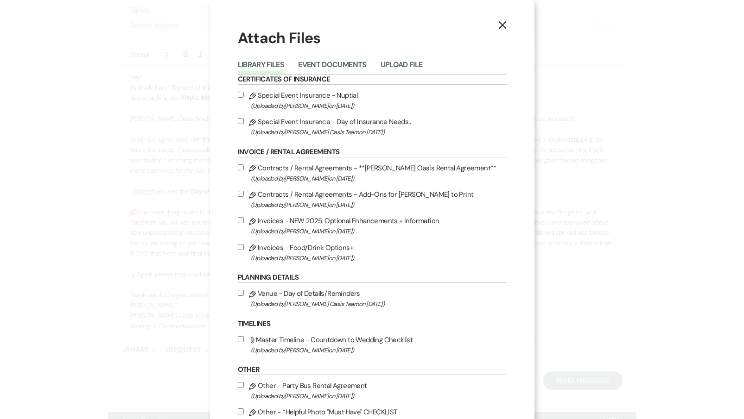
click at [340, 58] on div "Library Files Event Documents Upload File" at bounding box center [372, 64] width 269 height 19
click at [340, 66] on button "Event Documents" at bounding box center [332, 67] width 68 height 13
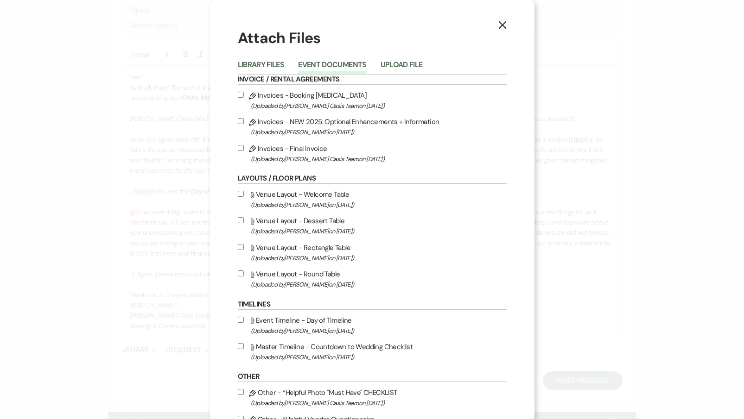
click at [301, 150] on label "Pencil Invoices - Final Invoice (Uploaded by [PERSON_NAME] Oasis Team on [DATE]…" at bounding box center [372, 154] width 269 height 22
click at [244, 150] on input "Pencil Invoices - Final Invoice (Uploaded by [PERSON_NAME] Oasis Team on [DATE]…" at bounding box center [241, 148] width 6 height 6
checkbox input "true"
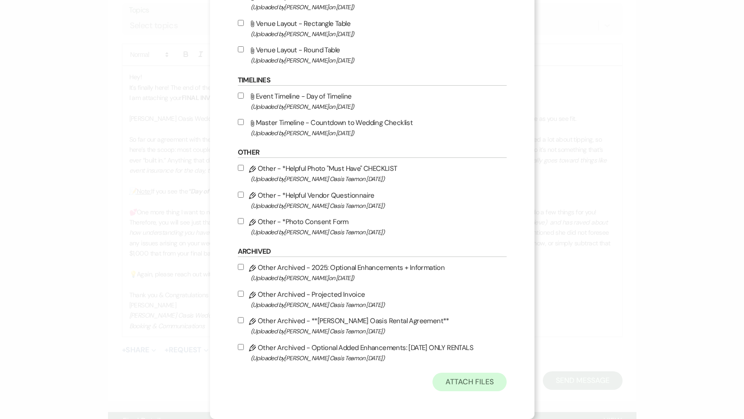
scroll to position [236, 0]
click at [453, 388] on button "Attach Files" at bounding box center [469, 382] width 74 height 19
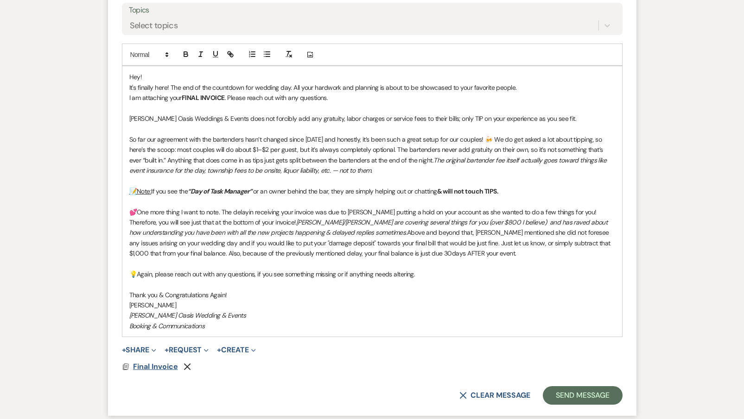
click at [165, 363] on span "Final Invoice" at bounding box center [155, 367] width 45 height 10
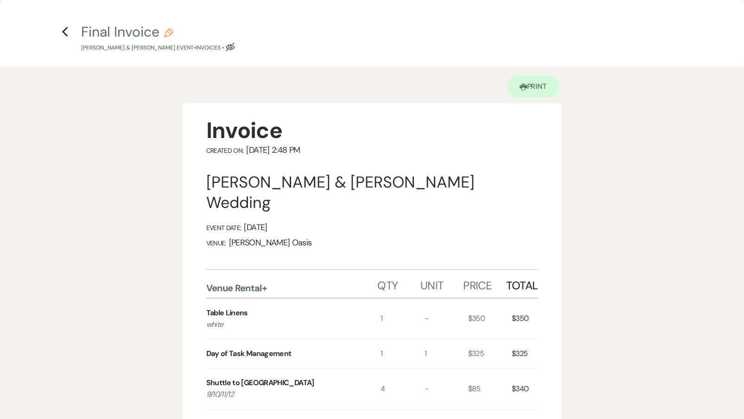
scroll to position [0, 0]
click at [63, 33] on use "button" at bounding box center [65, 32] width 6 height 10
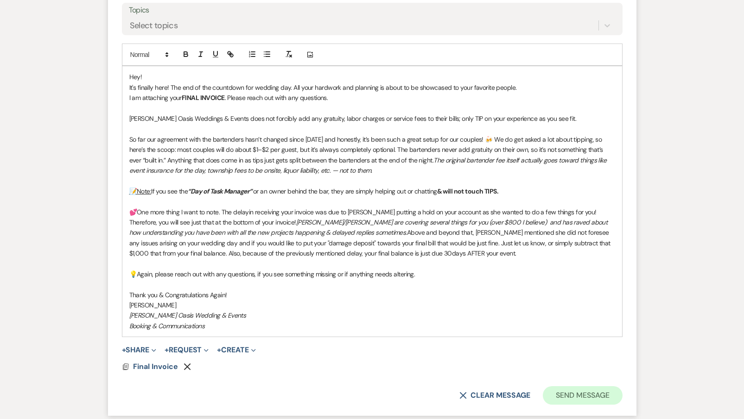
click at [559, 390] on button "Send Message" at bounding box center [582, 396] width 79 height 19
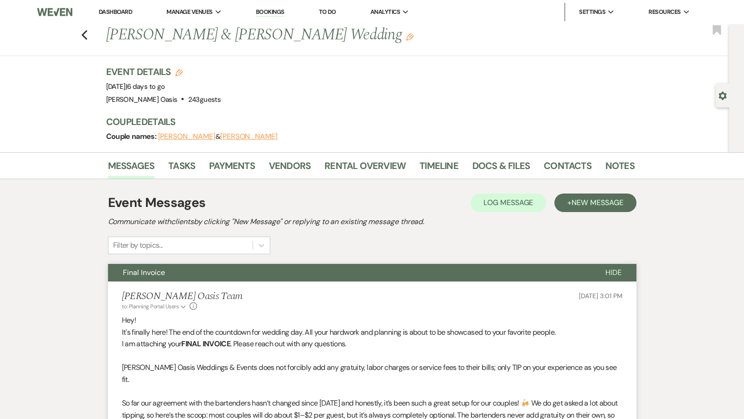
click at [112, 14] on link "Dashboard" at bounding box center [115, 12] width 33 height 8
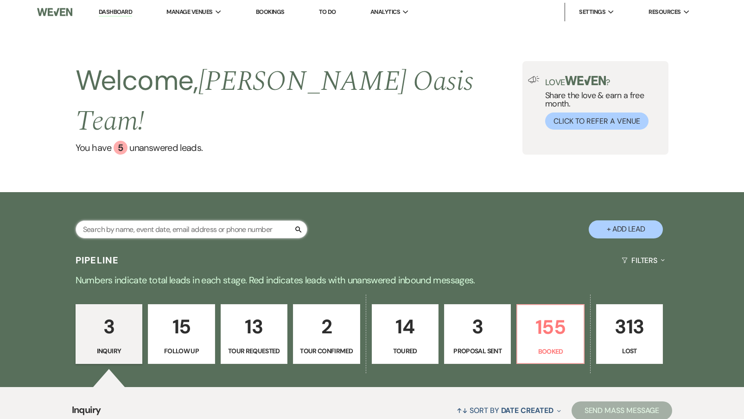
click at [204, 221] on input "text" at bounding box center [192, 230] width 232 height 18
type input "krist"
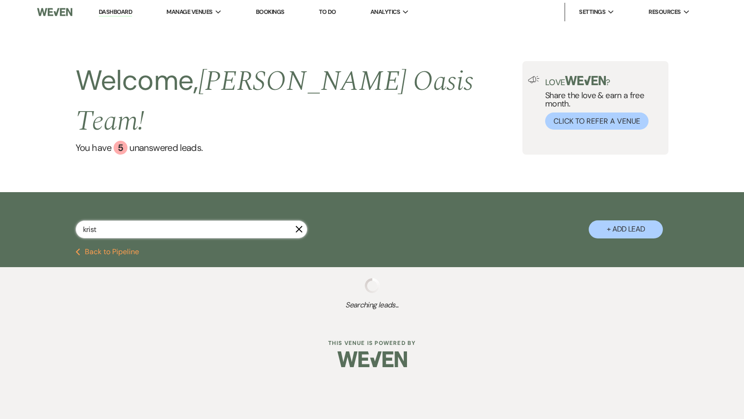
select select "8"
select select "1"
select select "8"
select select "5"
select select "8"
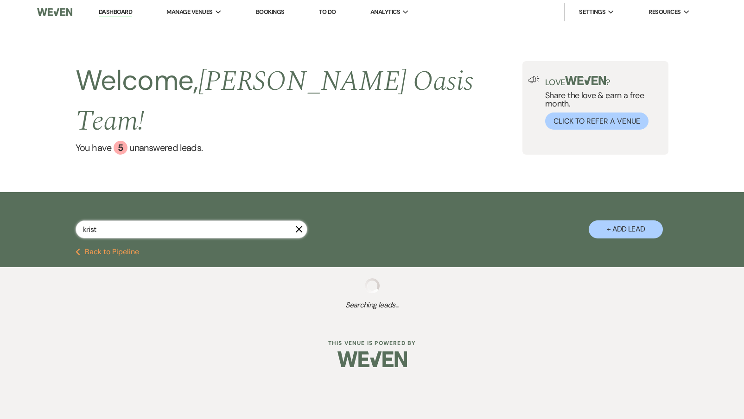
select select "6"
select select "8"
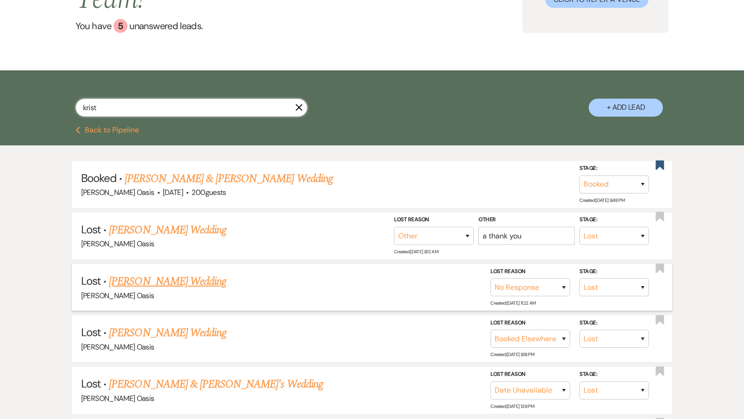
scroll to position [122, 0]
drag, startPoint x: 122, startPoint y: 83, endPoint x: 63, endPoint y: 82, distance: 59.8
click at [63, 82] on div "krist X + Add Lead" at bounding box center [371, 99] width 667 height 49
type input "[PERSON_NAME]"
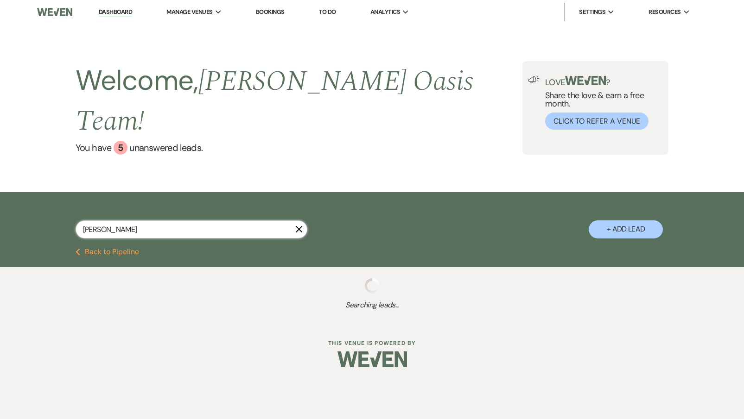
select select "5"
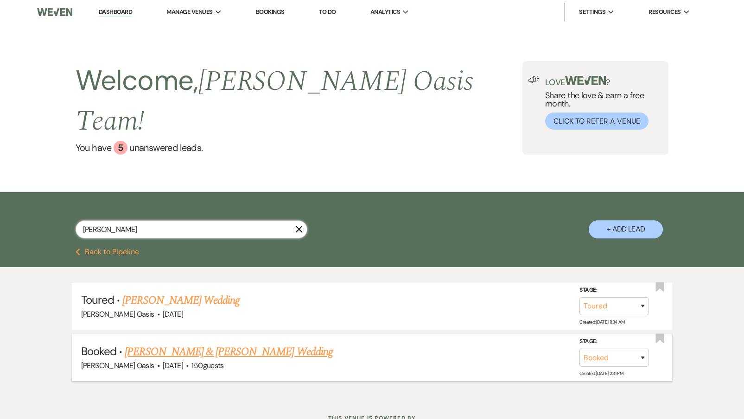
type input "[PERSON_NAME]"
click at [150, 344] on link "[PERSON_NAME] & [PERSON_NAME] Wedding" at bounding box center [229, 352] width 208 height 17
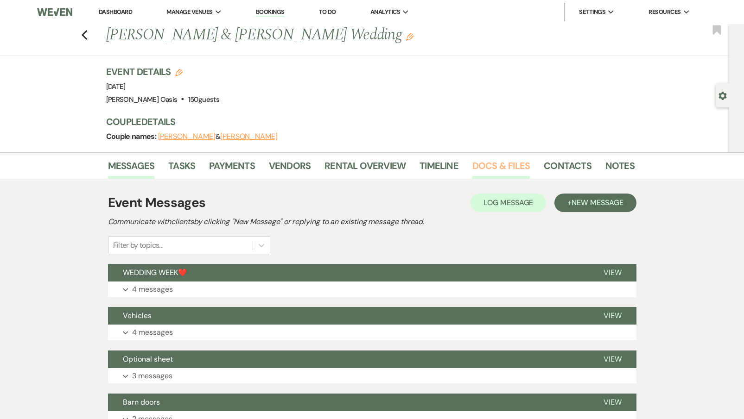
click at [484, 170] on link "Docs & Files" at bounding box center [500, 169] width 57 height 20
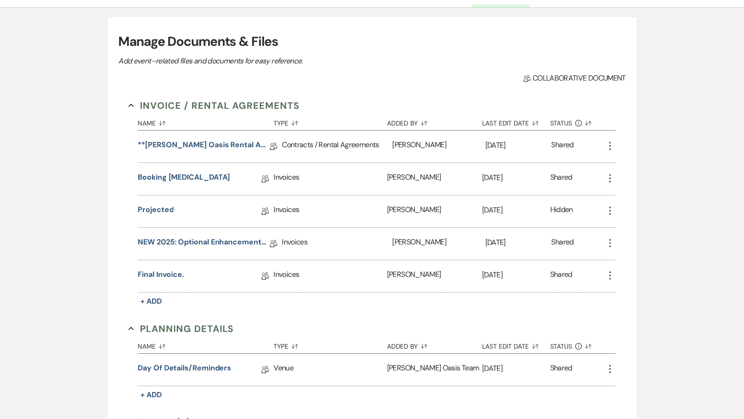
scroll to position [172, 0]
click at [166, 273] on link "Final Invoice." at bounding box center [161, 277] width 46 height 14
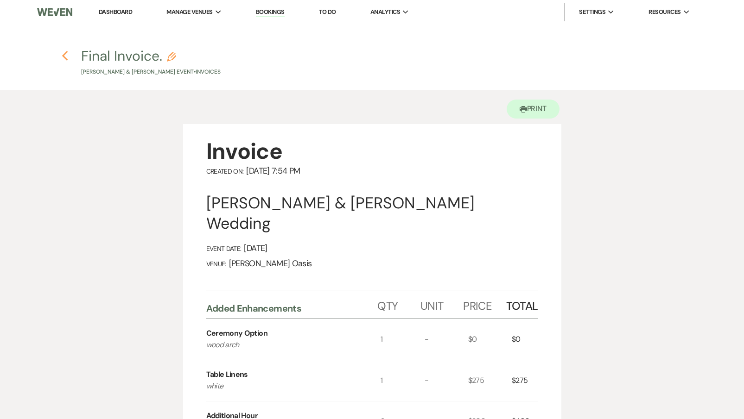
click at [64, 60] on icon "Previous" at bounding box center [65, 56] width 7 height 11
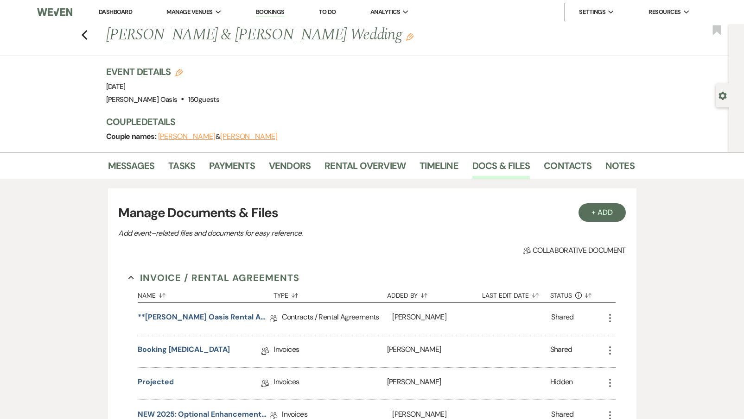
scroll to position [172, 0]
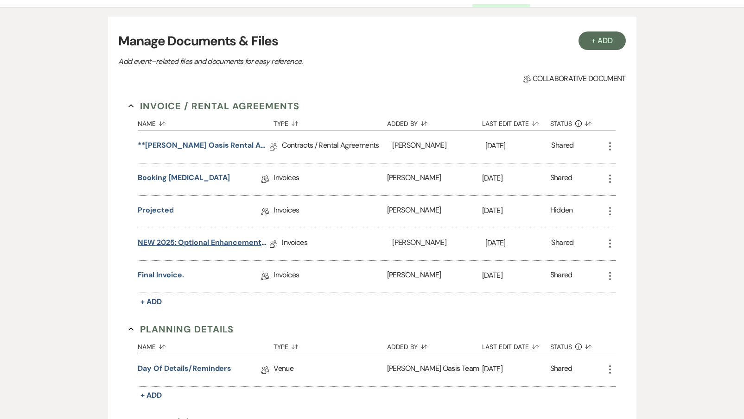
click at [197, 241] on link "NEW 2025: Optional Enhancements + Information" at bounding box center [204, 244] width 132 height 14
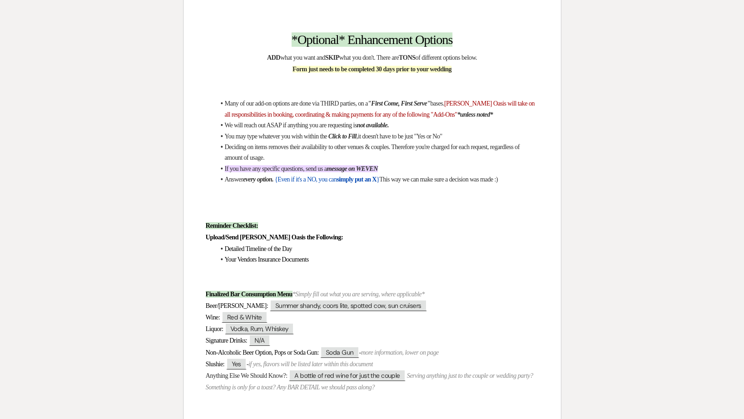
scroll to position [196, 0]
